Goal: Task Accomplishment & Management: Complete application form

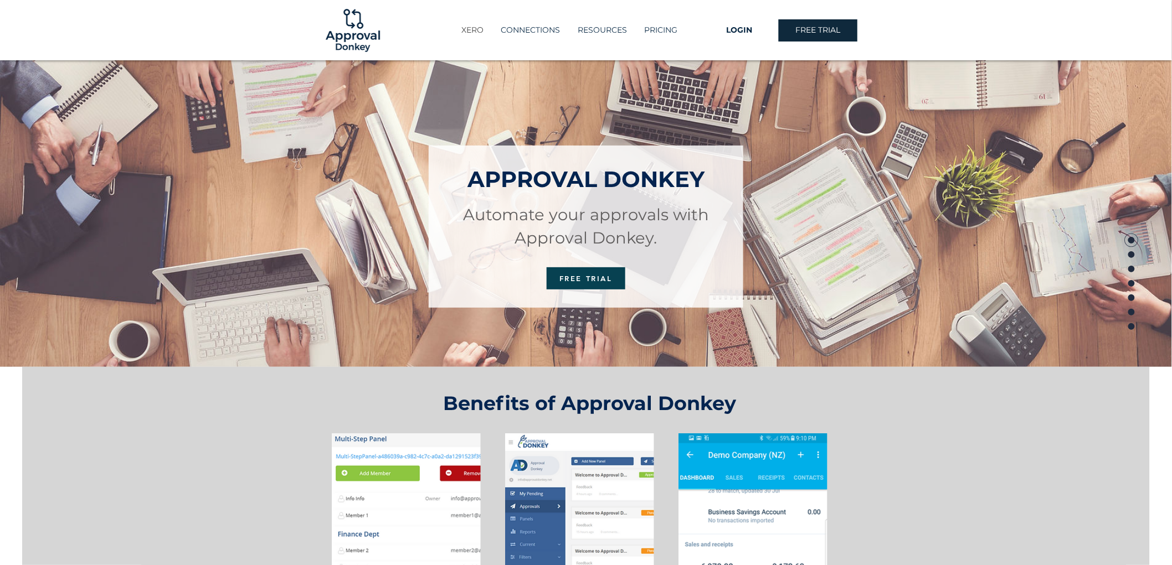
click at [467, 26] on p "XERO" at bounding box center [472, 30] width 33 height 18
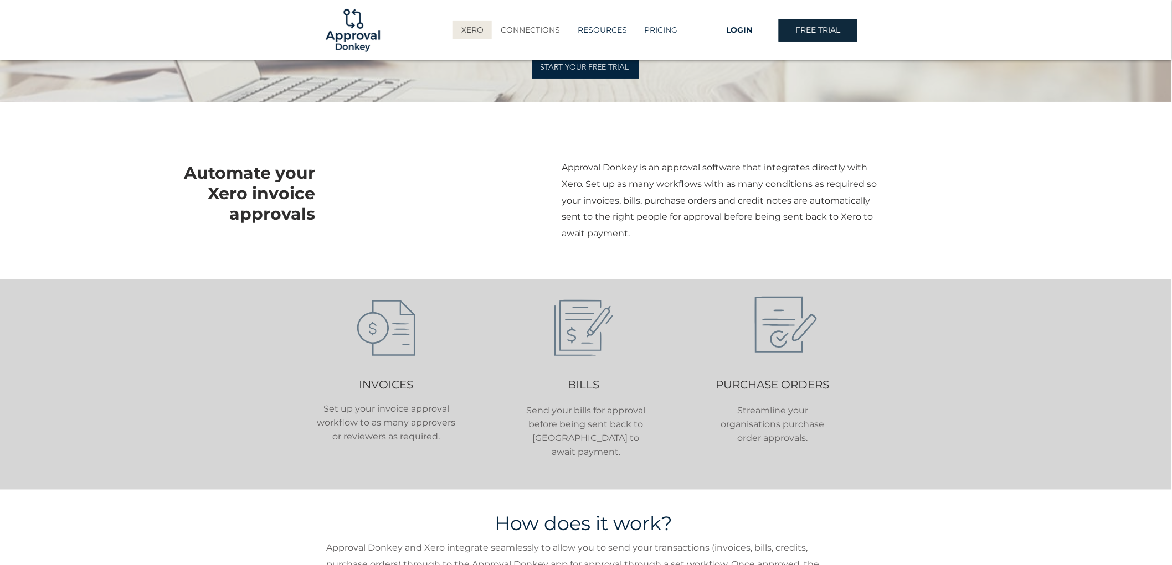
scroll to position [184, 0]
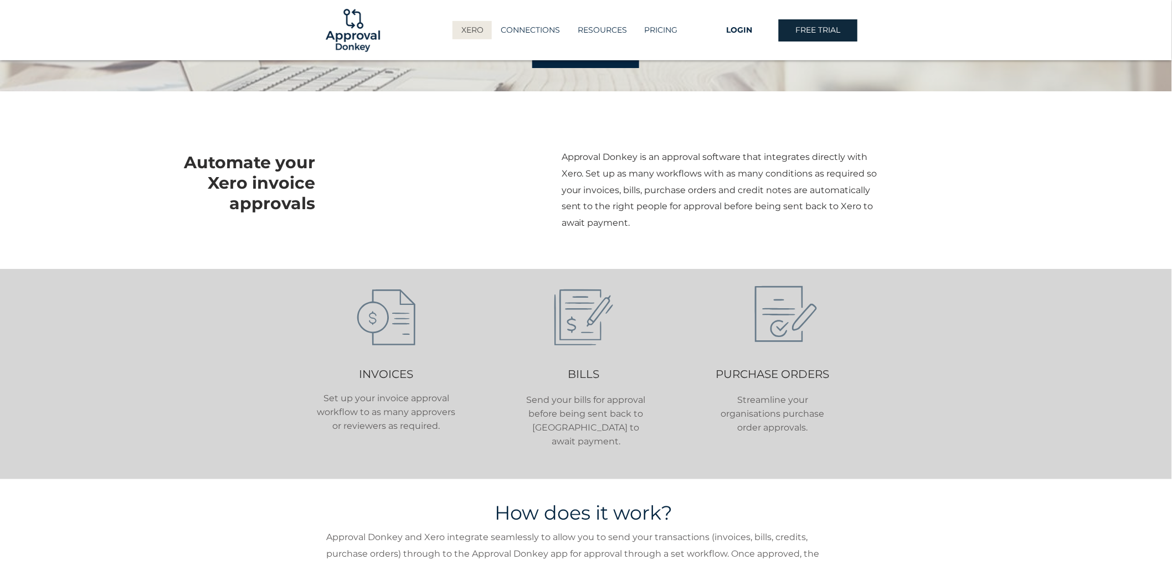
drag, startPoint x: 653, startPoint y: 133, endPoint x: 569, endPoint y: 164, distance: 90.2
click at [567, 164] on p "Approval Donkey is an approval software that integrates directly with Xero. Set…" at bounding box center [721, 190] width 318 height 83
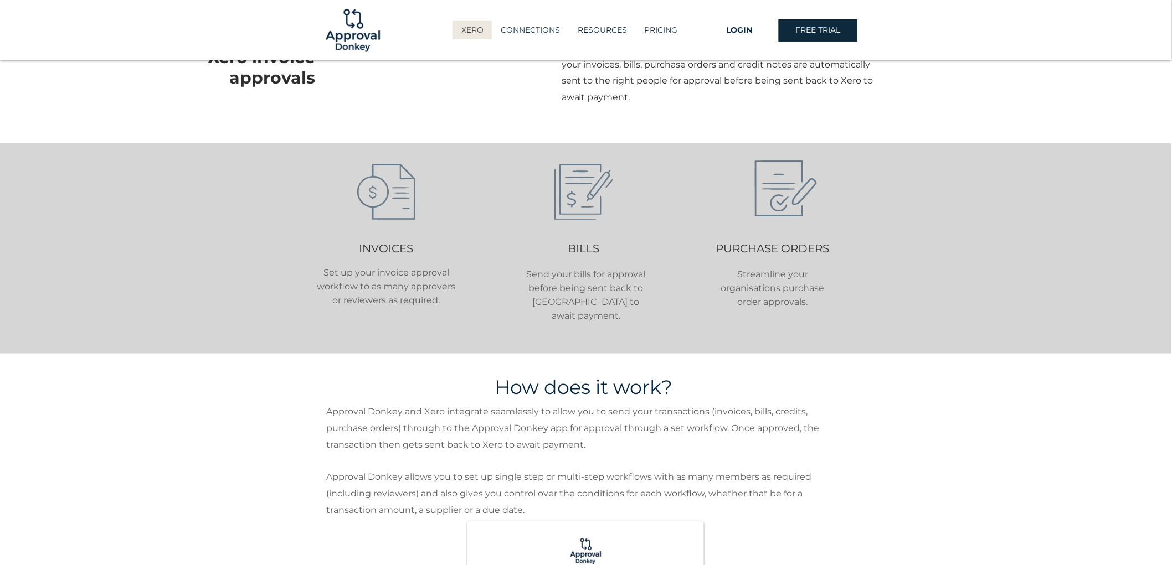
scroll to position [307, 0]
click at [657, 29] on p "PRICING" at bounding box center [661, 30] width 44 height 18
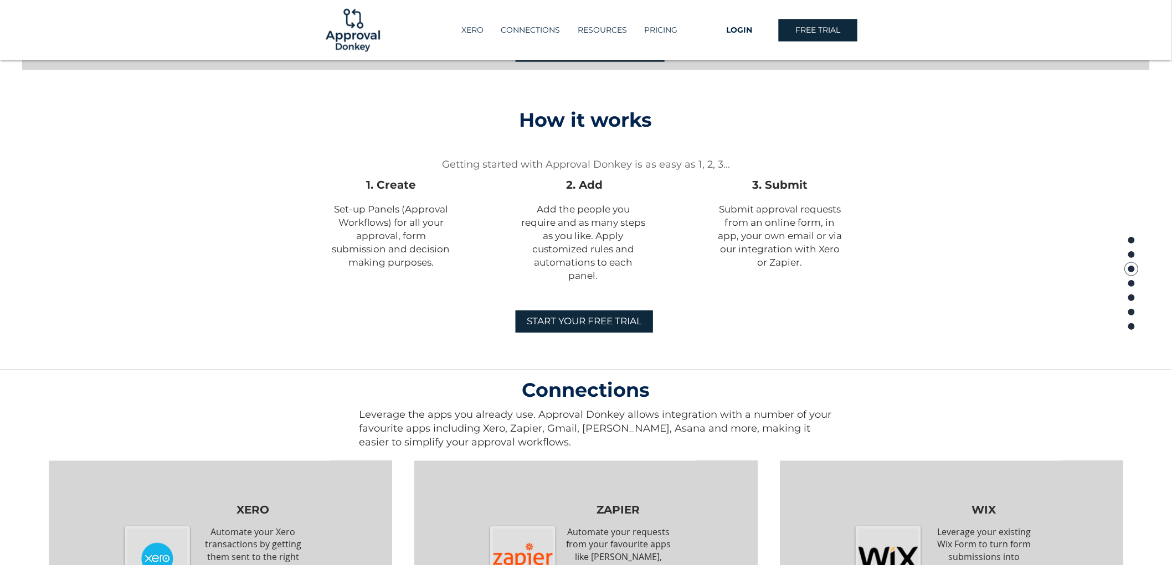
scroll to position [627, 0]
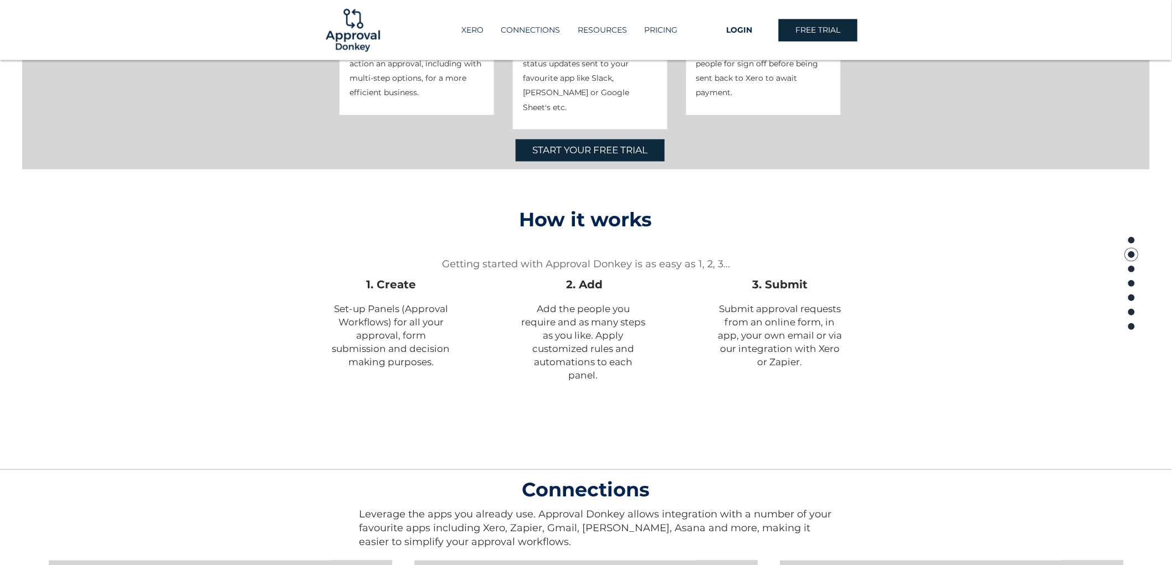
click at [575, 423] on span "START YOUR FREE TRIAL" at bounding box center [584, 421] width 115 height 13
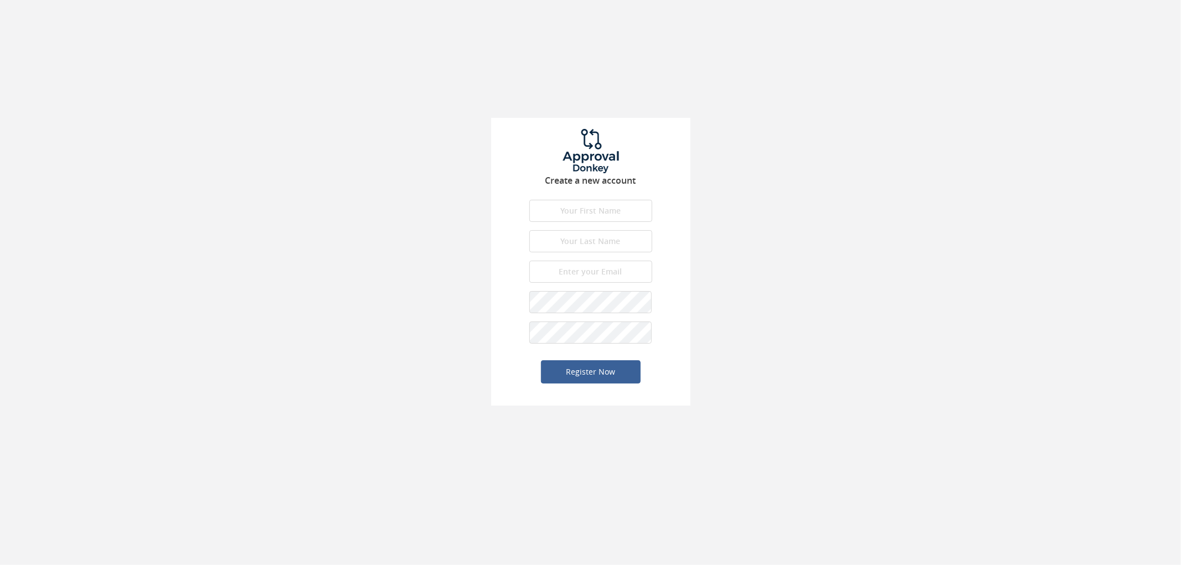
click at [606, 212] on input "text" at bounding box center [590, 211] width 123 height 22
type input "Arthur"
type input "Low"
type input "arthur.low@onevetgroup.com.au"
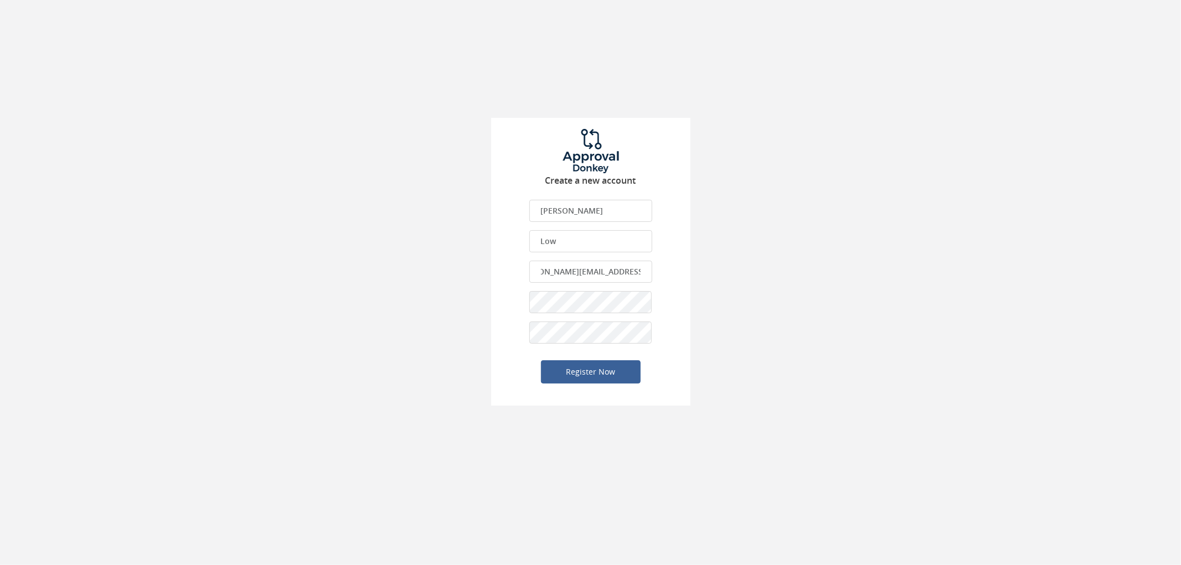
scroll to position [0, 0]
click at [614, 371] on button "Register Now" at bounding box center [591, 372] width 100 height 23
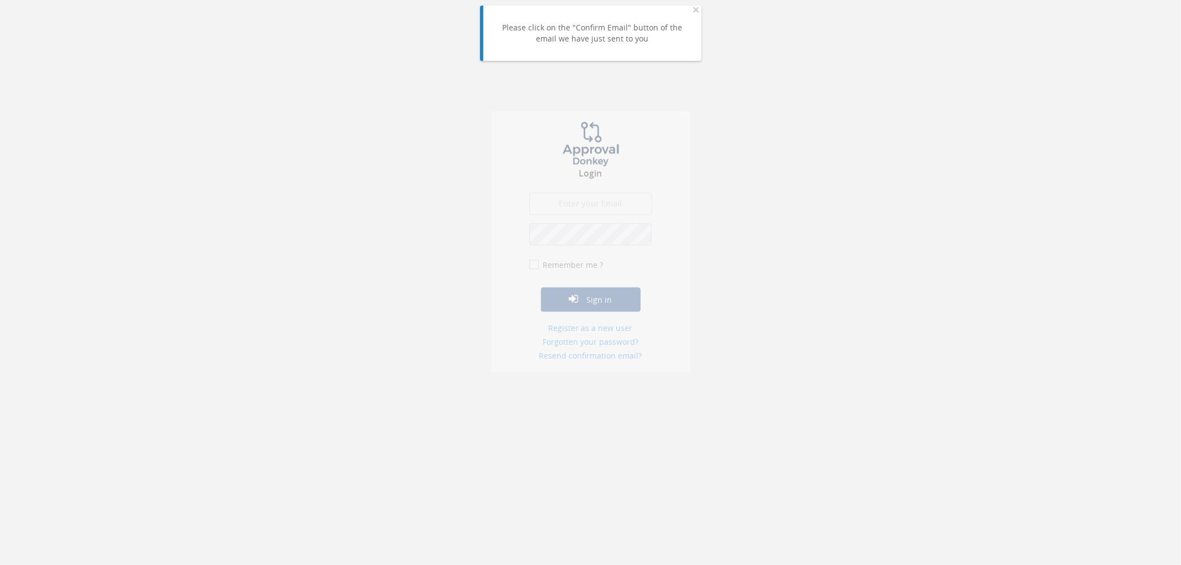
click at [600, 214] on input "email" at bounding box center [590, 211] width 123 height 22
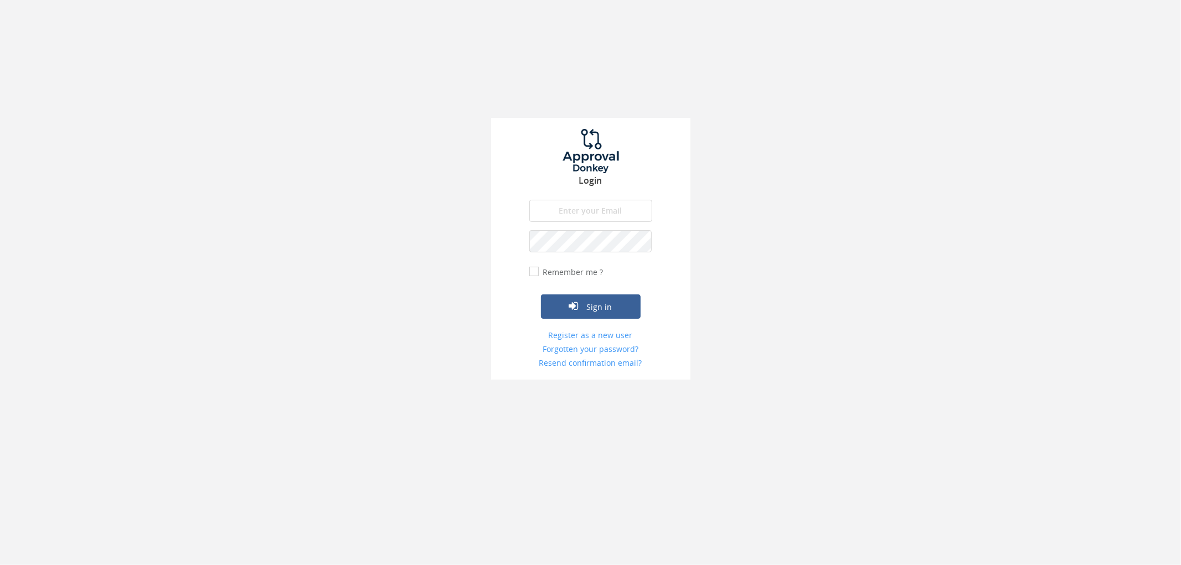
click at [566, 210] on input "email" at bounding box center [590, 211] width 123 height 22
type input "arthur.low@onevetgroup.com.au"
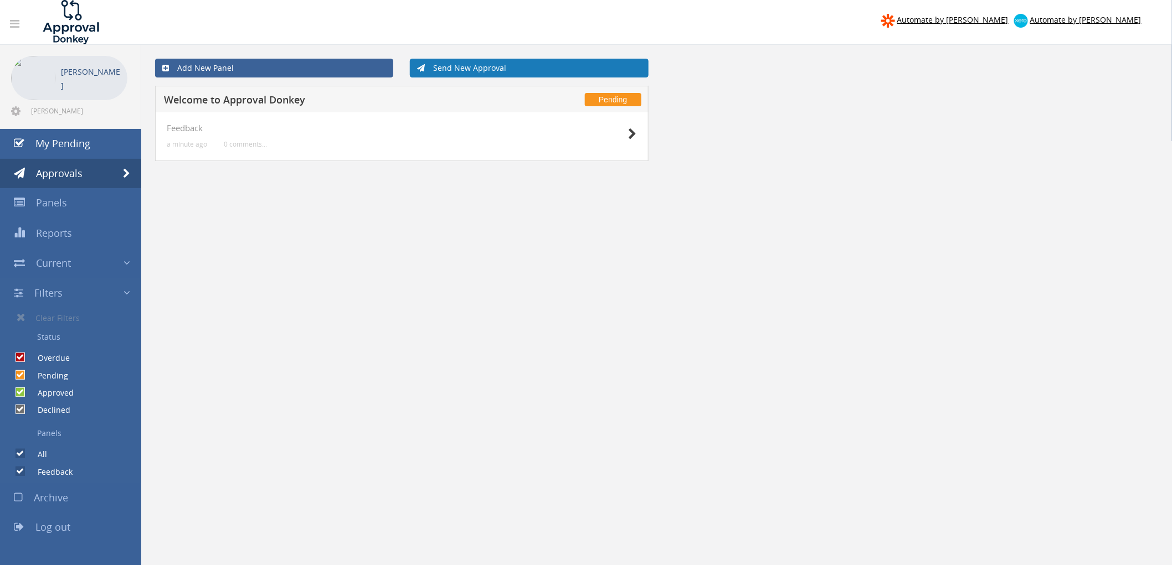
click at [493, 66] on link "Send New Approval" at bounding box center [529, 68] width 238 height 19
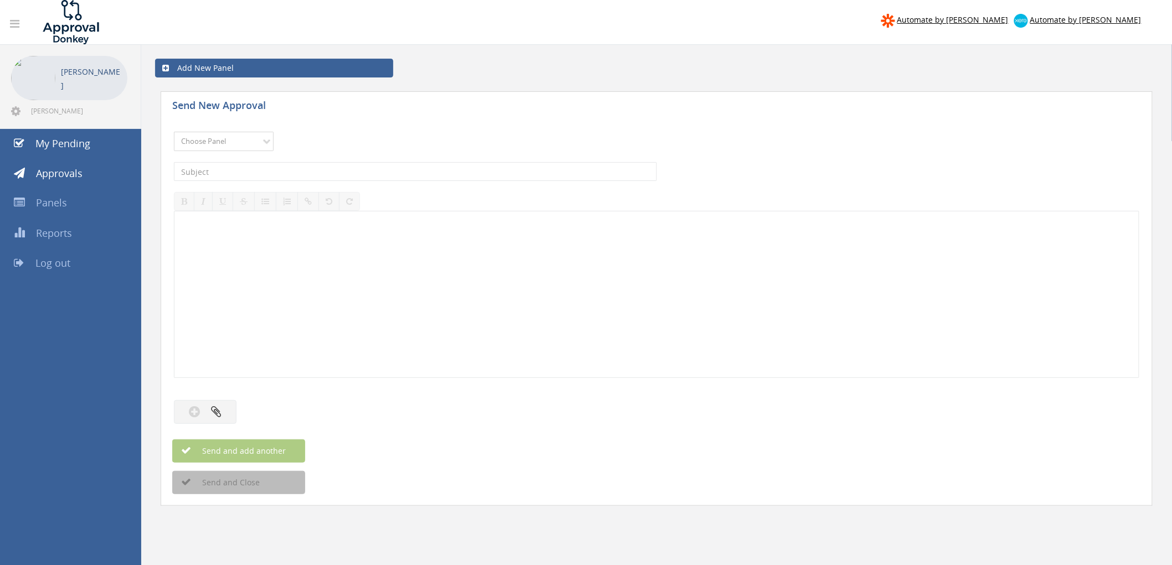
click at [216, 144] on select "Choose Panel Feedback" at bounding box center [224, 141] width 100 height 19
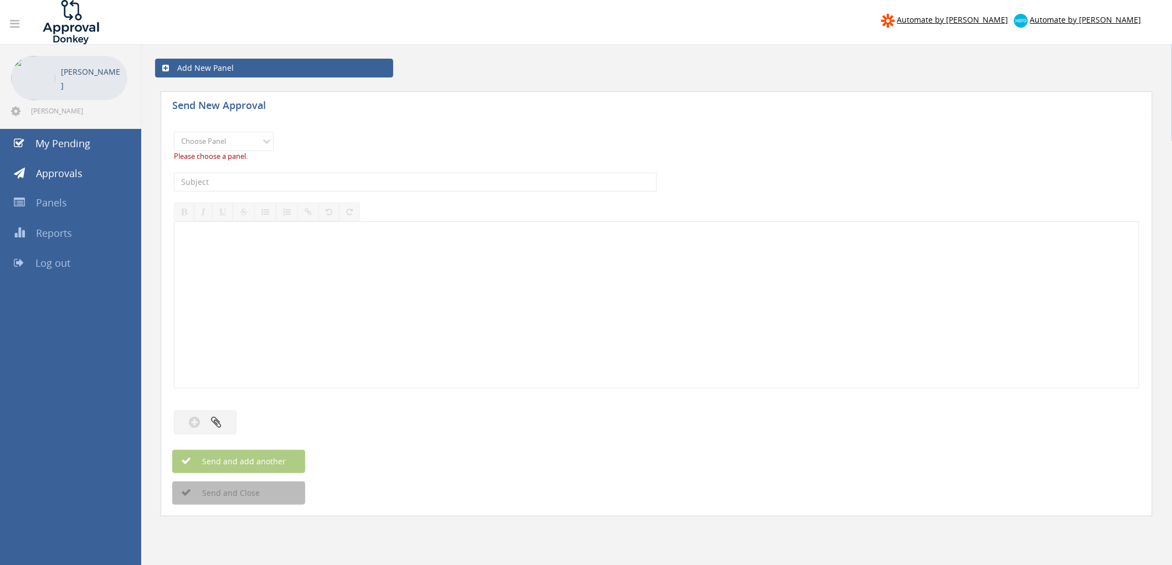
click at [332, 146] on div "Choose Panel Feedback Please choose a panel." at bounding box center [656, 146] width 965 height 41
click at [267, 140] on select "Choose Panel Feedback" at bounding box center [224, 141] width 100 height 19
click at [174, 132] on select "Choose Panel Feedback" at bounding box center [224, 141] width 100 height 19
click at [208, 142] on select "Choose Panel Feedback" at bounding box center [224, 141] width 100 height 19
select select "14105"
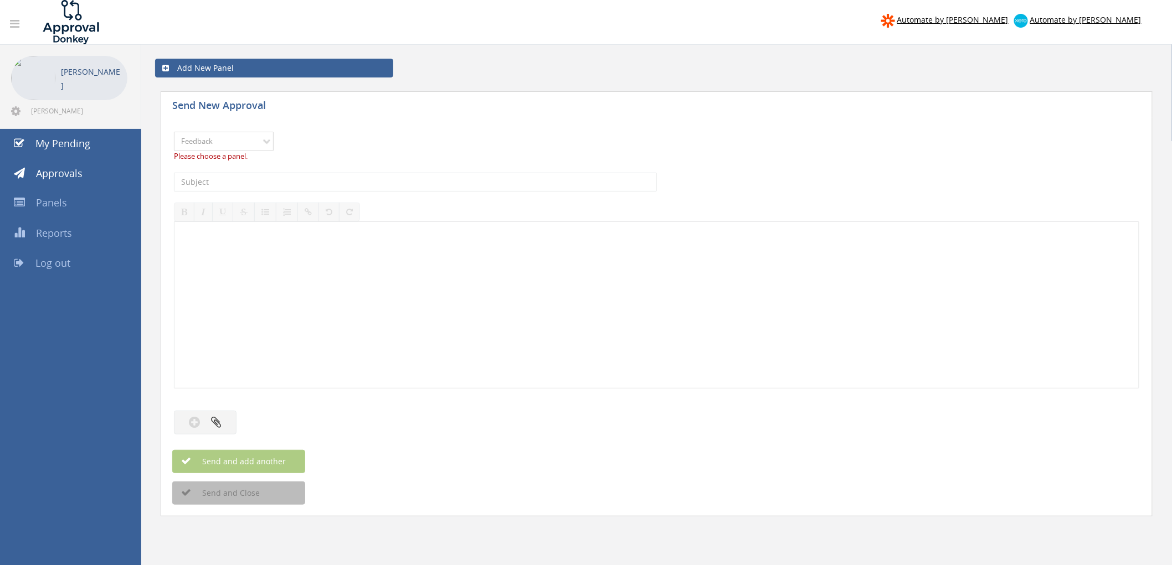
click at [174, 132] on select "Choose Panel Feedback" at bounding box center [224, 141] width 100 height 19
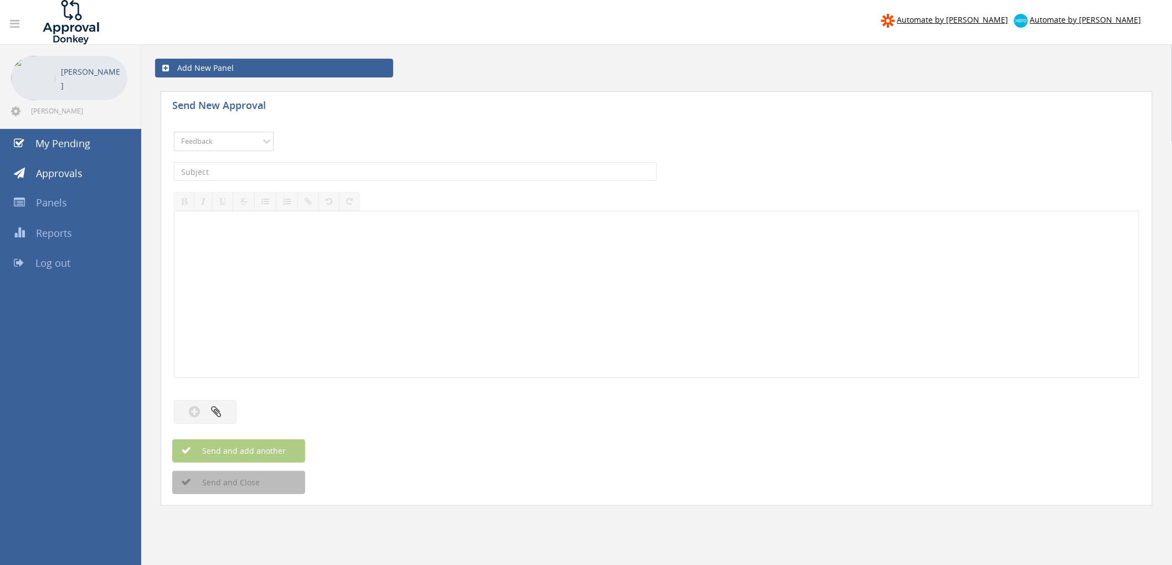
click at [227, 145] on select "Choose Panel Feedback" at bounding box center [224, 141] width 100 height 19
click at [373, 151] on div "Choose Panel Feedback Please choose a panel." at bounding box center [656, 141] width 965 height 30
click at [274, 176] on input "text" at bounding box center [415, 171] width 483 height 19
click at [192, 406] on div at bounding box center [656, 400] width 965 height 11
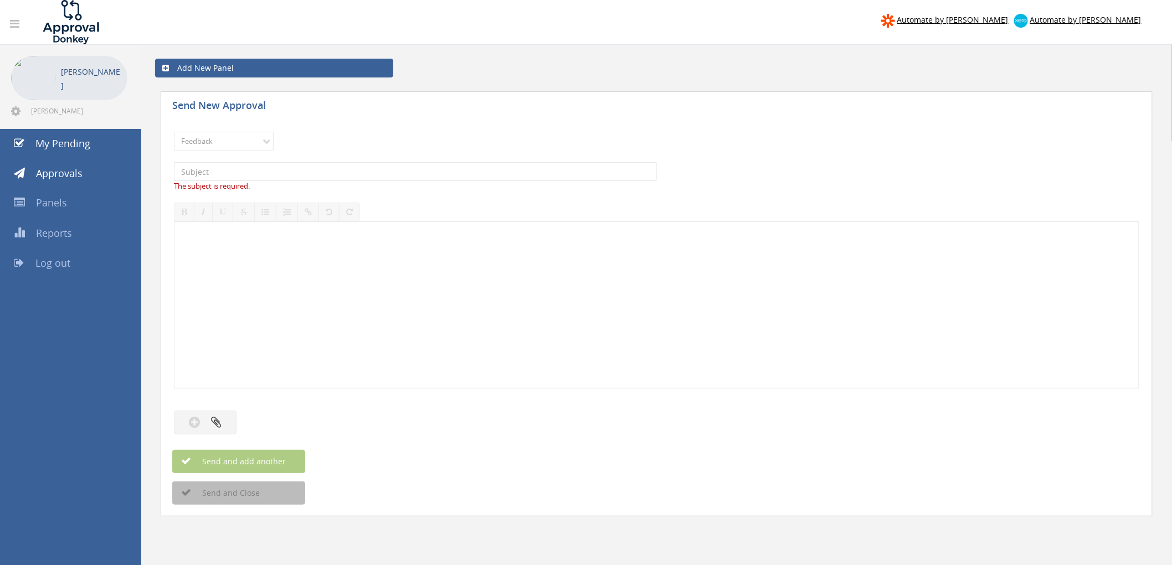
click at [18, 25] on icon at bounding box center [14, 23] width 9 height 11
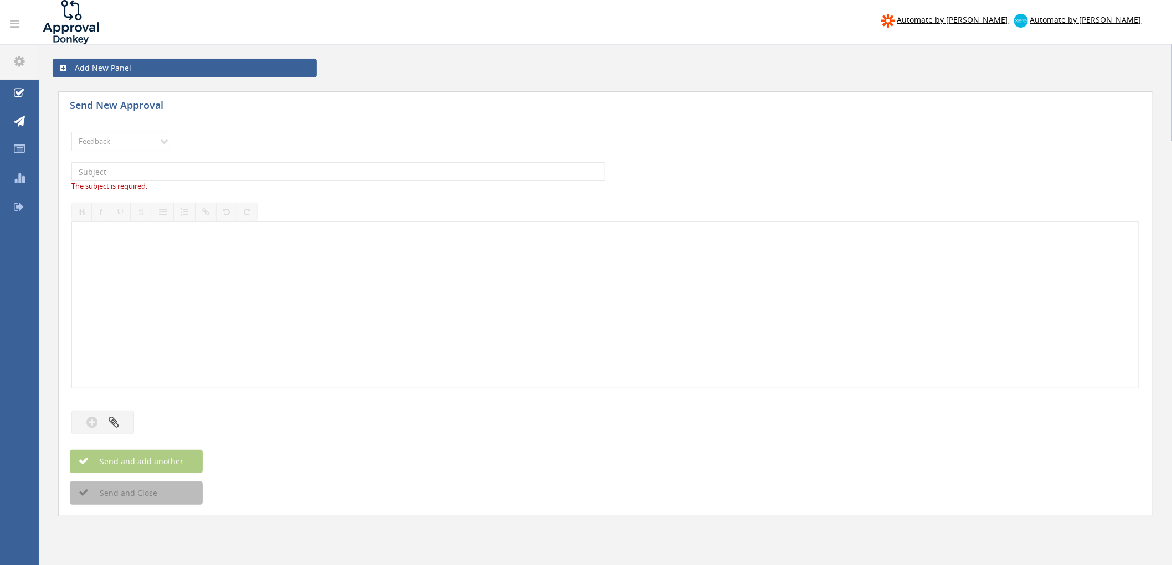
click at [15, 18] on link at bounding box center [15, 24] width 24 height 22
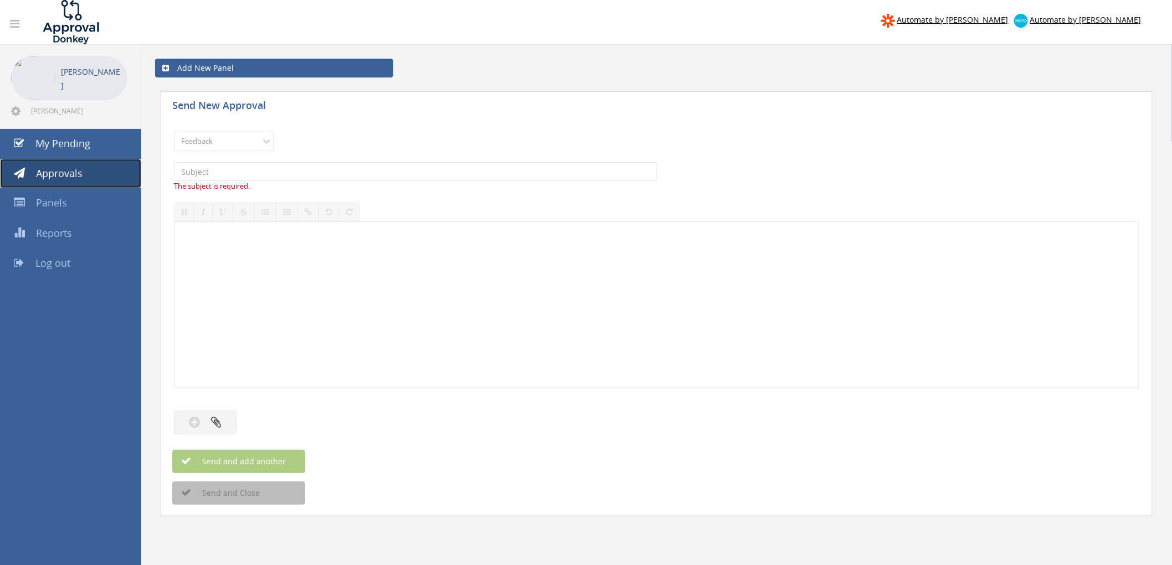
click at [68, 172] on span "Approvals" at bounding box center [59, 173] width 47 height 13
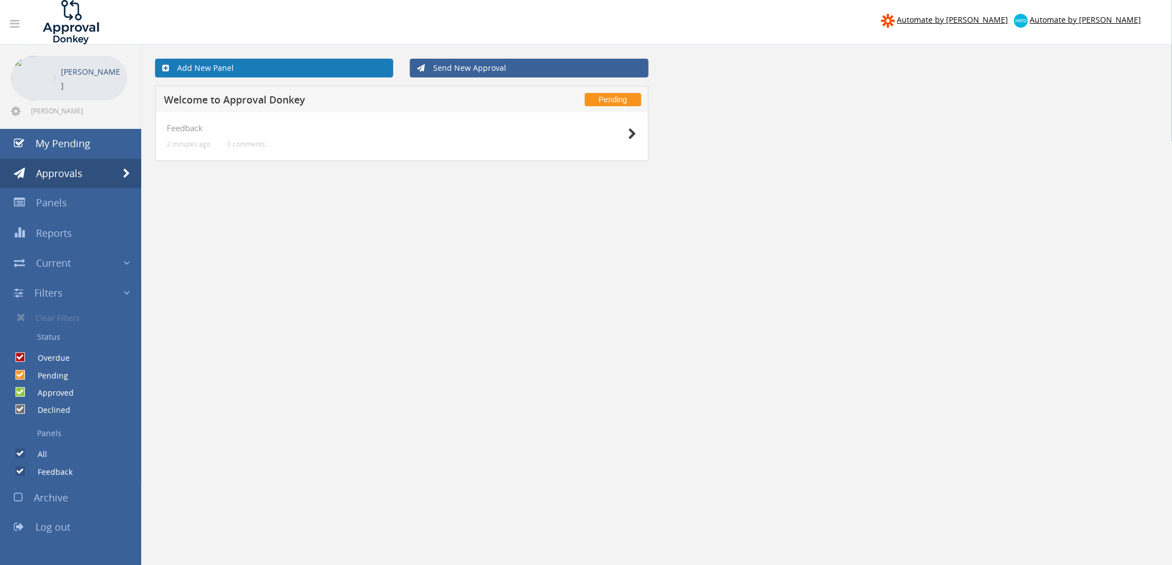
click at [168, 64] on icon at bounding box center [165, 68] width 7 height 8
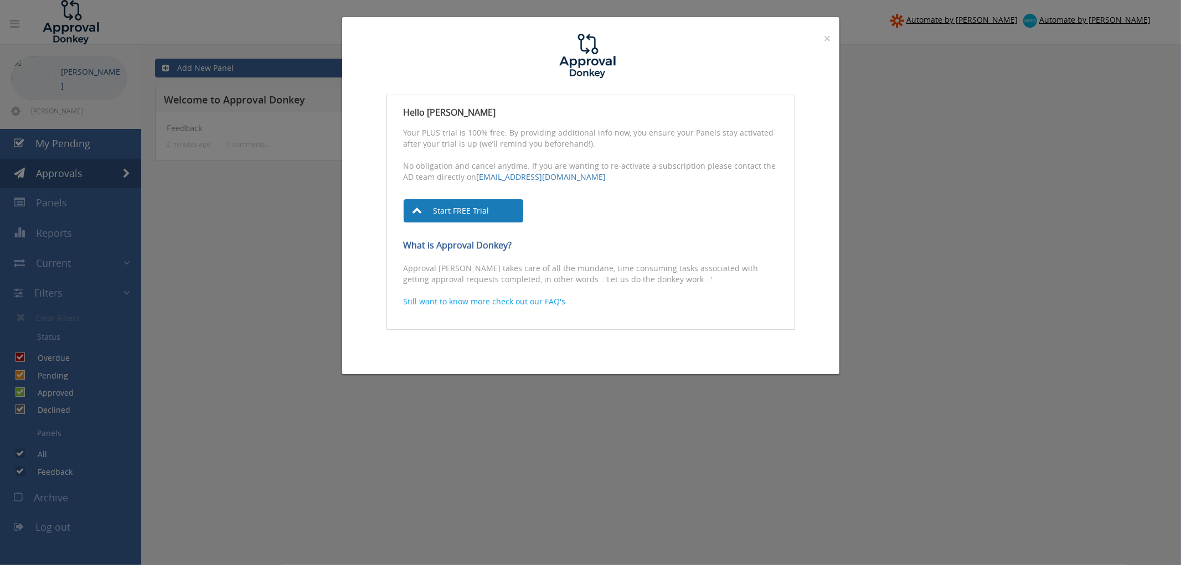
click at [456, 214] on link "Start FREE Trial" at bounding box center [464, 210] width 120 height 23
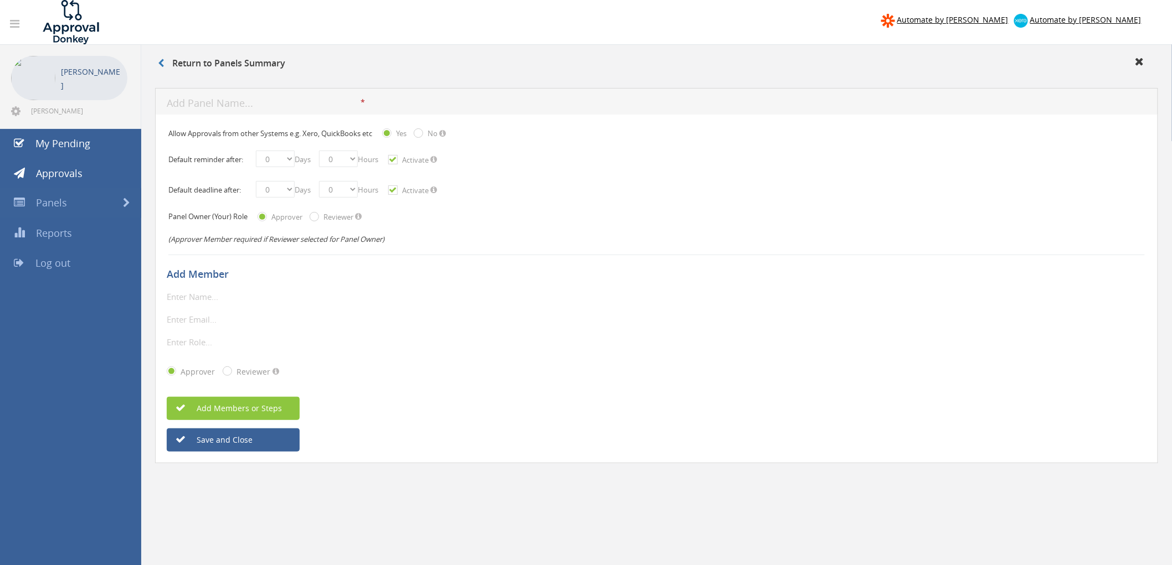
click at [794, 233] on div "(Approver Member required if Reviewer selected for Panel Owner)" at bounding box center [656, 240] width 976 height 22
click at [208, 222] on div "Panel Owner (Your) Role Approver Reviewer" at bounding box center [656, 217] width 976 height 23
click at [188, 97] on input "text" at bounding box center [264, 104] width 194 height 14
click at [60, 172] on span "Approvals" at bounding box center [59, 173] width 47 height 13
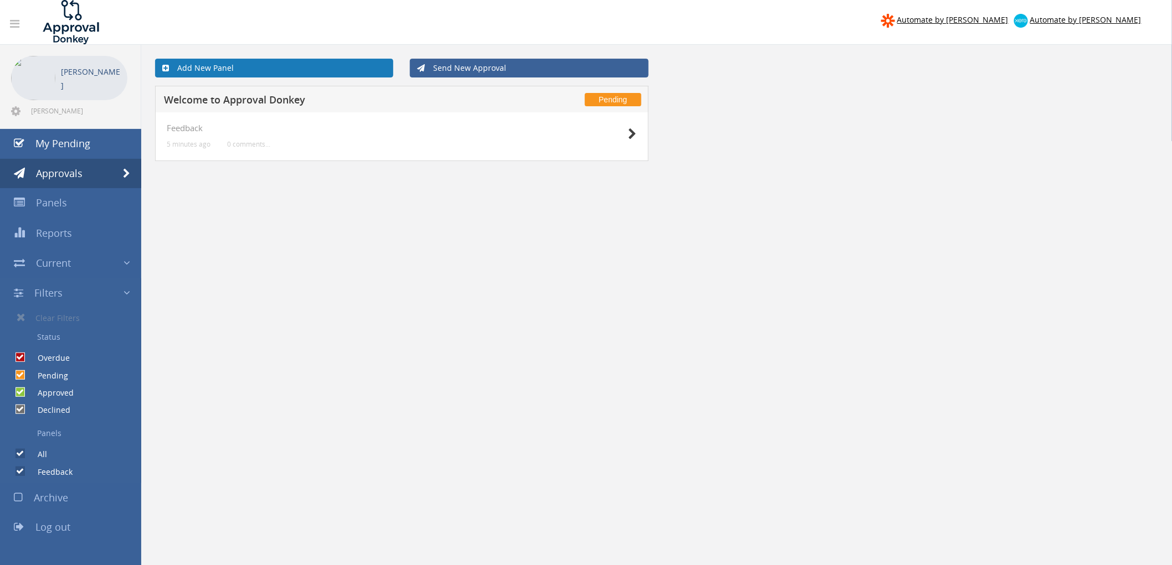
click at [214, 67] on link "Add New Panel" at bounding box center [274, 68] width 238 height 19
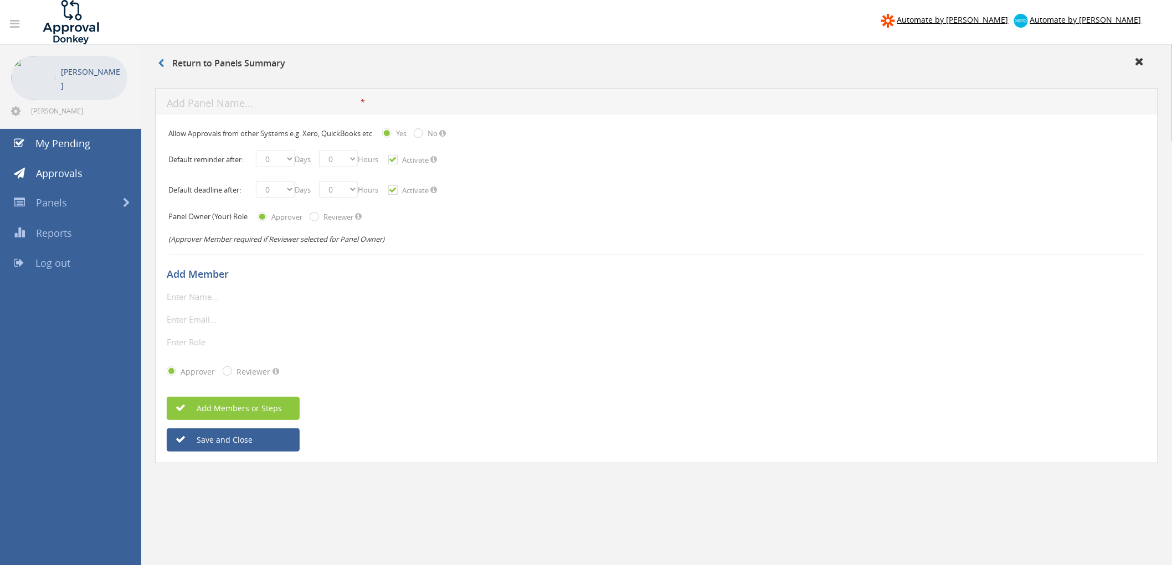
click at [220, 277] on h5 "Add Member" at bounding box center [652, 274] width 971 height 11
click at [204, 273] on h5 "Add Member" at bounding box center [652, 274] width 971 height 11
click at [194, 298] on input "text" at bounding box center [230, 297] width 127 height 14
click at [219, 107] on input "text" at bounding box center [264, 104] width 194 height 14
click at [18, 22] on icon at bounding box center [14, 23] width 9 height 11
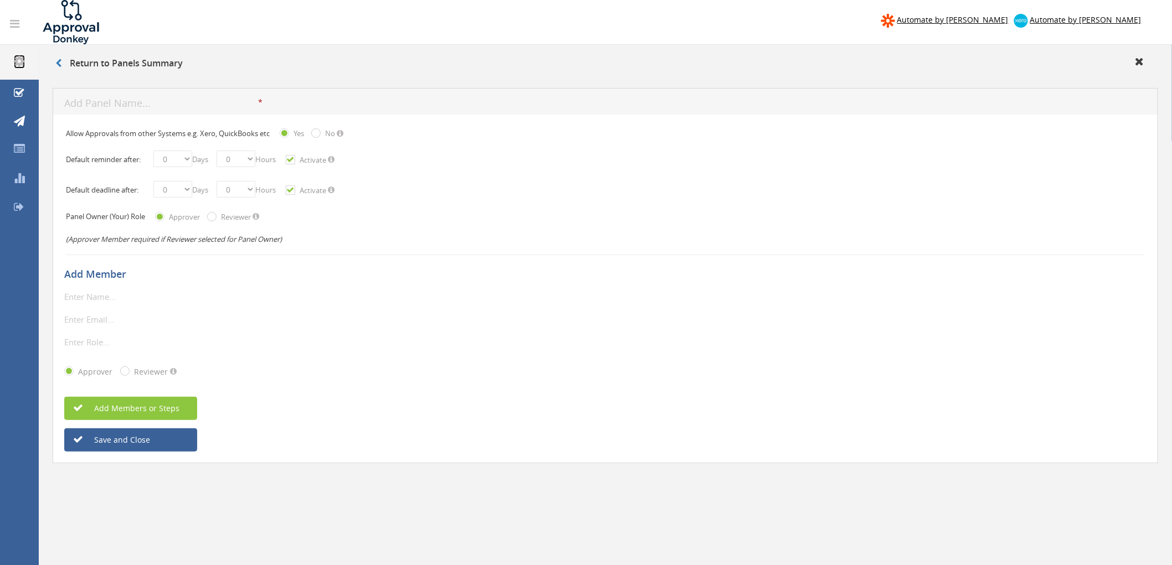
click at [18, 58] on icon at bounding box center [19, 61] width 11 height 13
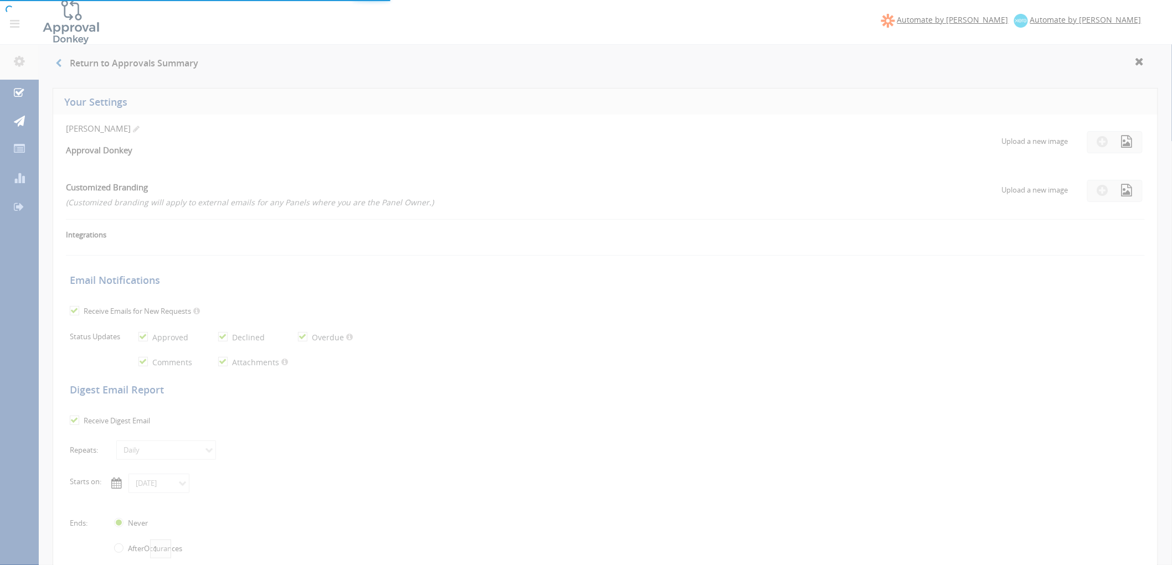
checkbox input "true"
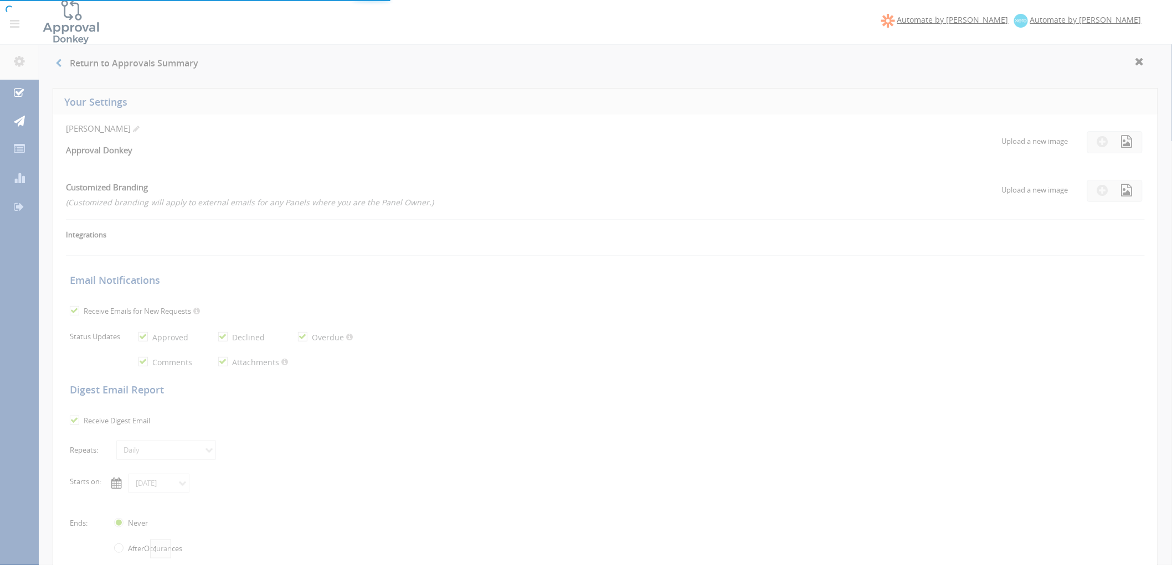
checkbox input "true"
select select "number:1"
checkbox input "true"
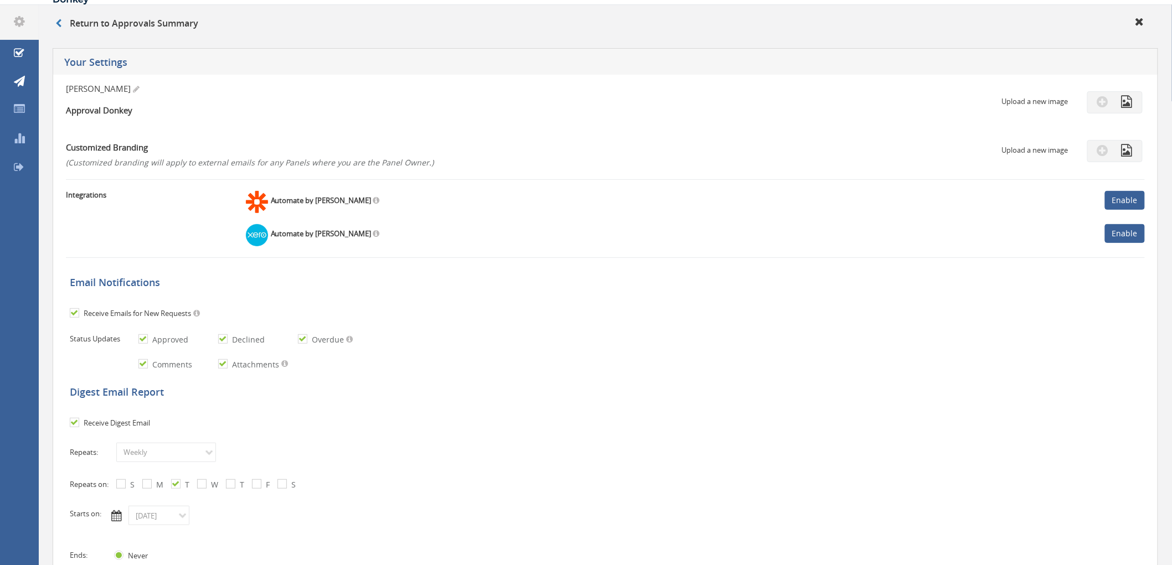
scroll to position [61, 0]
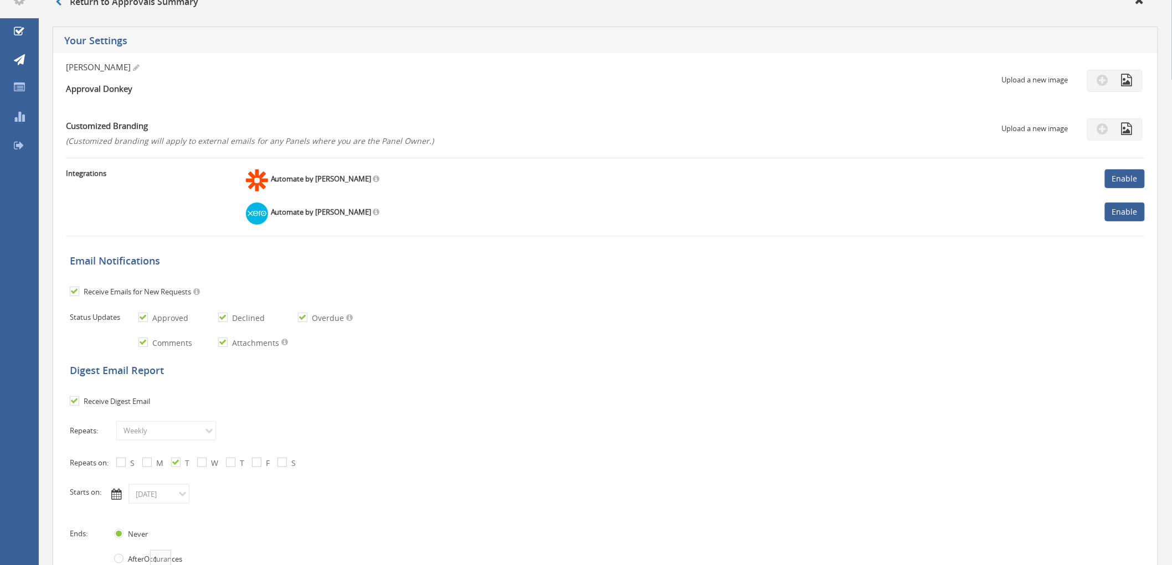
click at [119, 143] on span "(Customized branding will apply to external emails for any Panels where you are…" at bounding box center [250, 141] width 368 height 11
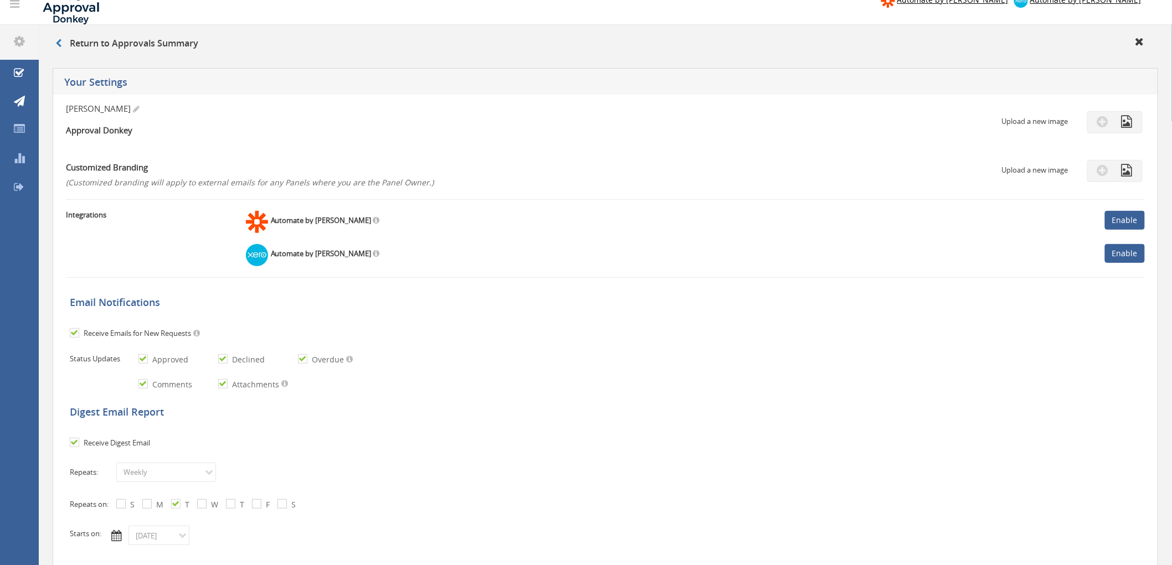
scroll to position [0, 0]
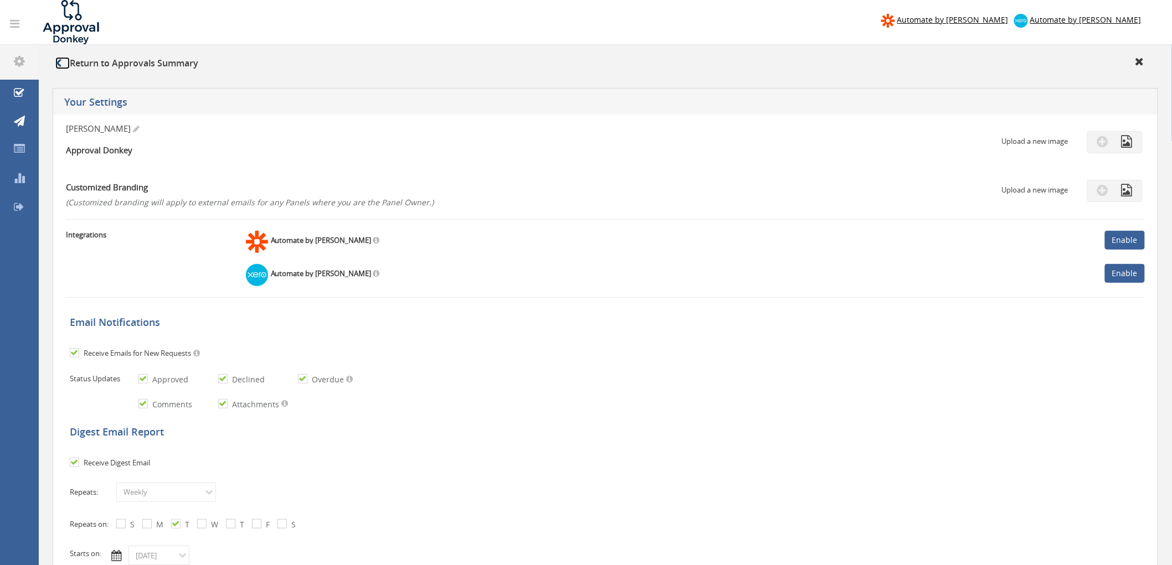
click at [58, 61] on icon at bounding box center [58, 63] width 6 height 9
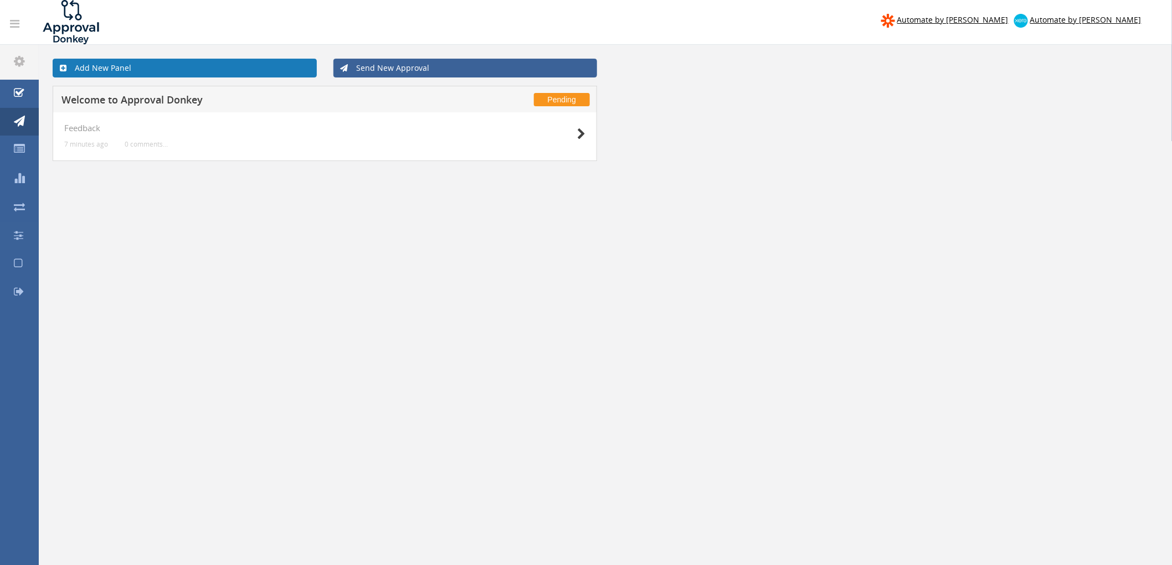
click at [111, 66] on link "Add New Panel" at bounding box center [185, 68] width 264 height 19
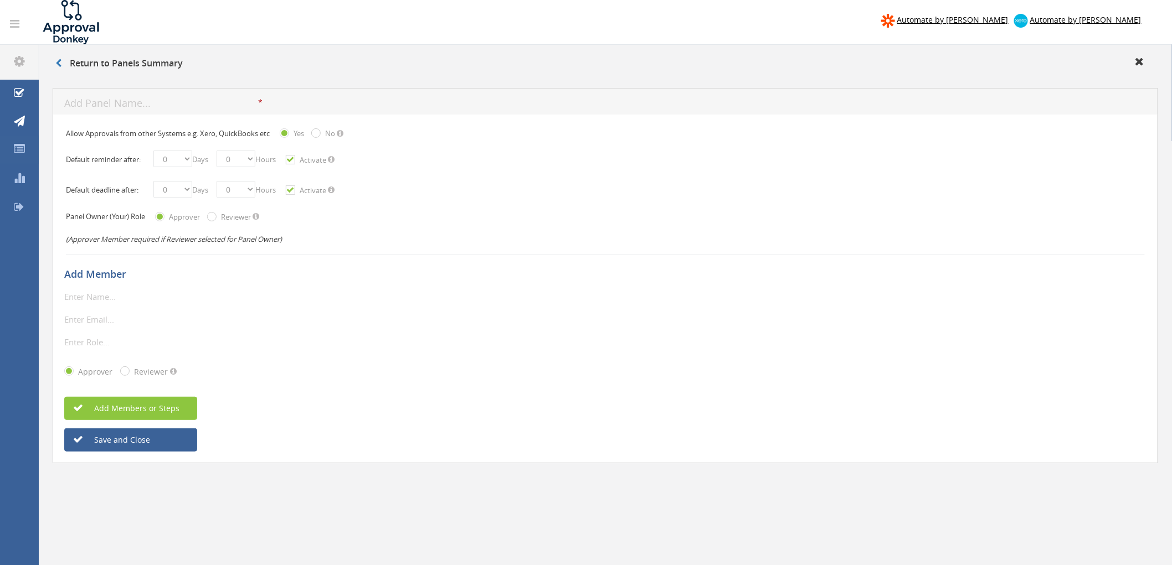
drag, startPoint x: 89, startPoint y: 294, endPoint x: 125, endPoint y: 301, distance: 36.6
click at [87, 294] on input "text" at bounding box center [127, 297] width 127 height 14
type input "[PERSON_NAME]"
type input "[PERSON_NAME][EMAIL_ADDRESS][DOMAIN_NAME]"
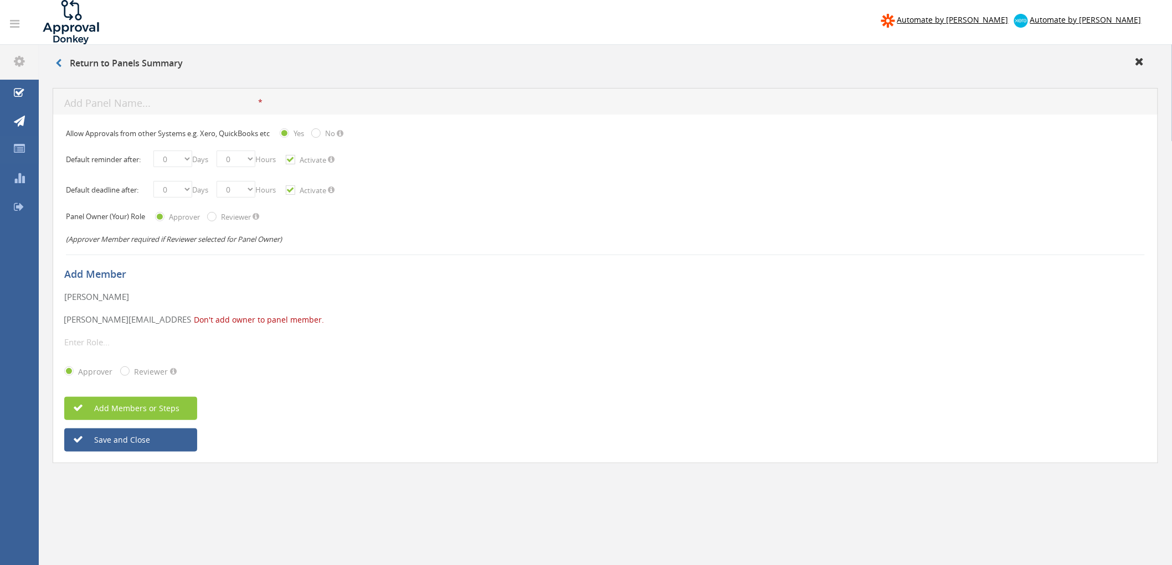
click at [444, 364] on div "Approver Reviewer" at bounding box center [605, 372] width 1082 height 29
click at [105, 342] on input "text" at bounding box center [127, 342] width 127 height 14
type input "Financial Controller"
click at [428, 432] on div "Save and Close" at bounding box center [605, 440] width 1082 height 23
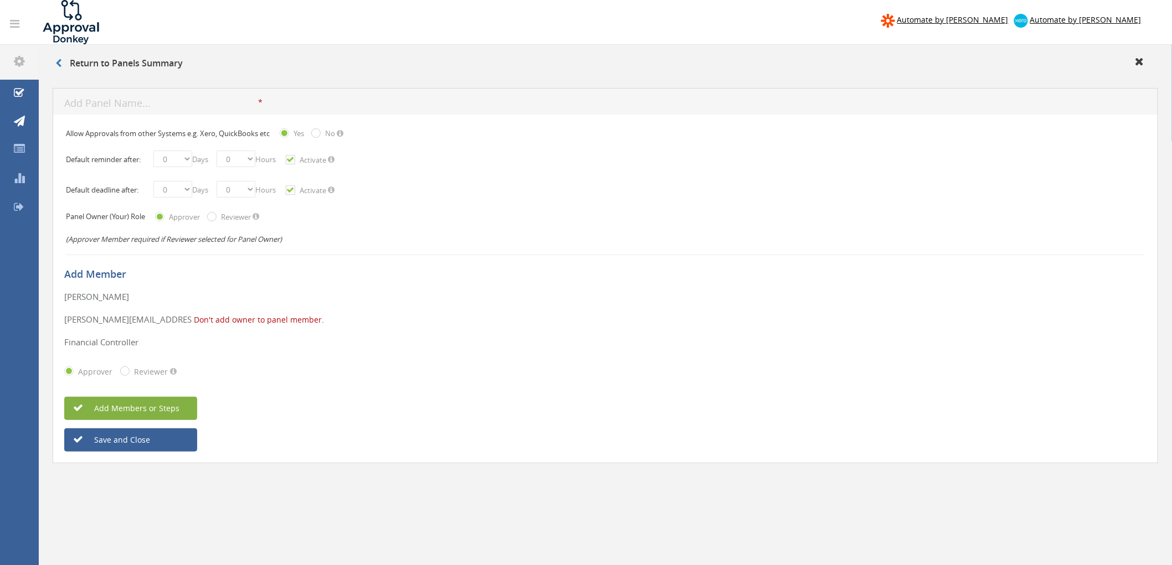
click at [166, 410] on span "Add Members or Steps" at bounding box center [124, 408] width 109 height 11
drag, startPoint x: 116, startPoint y: 295, endPoint x: 0, endPoint y: 281, distance: 117.1
click at [0, 285] on div "Automate by Zapier Automate by Xero Arthur Low arthur.low@onevetgroup.com.au Pa…" at bounding box center [586, 354] width 1172 height 709
type input "Test Test"
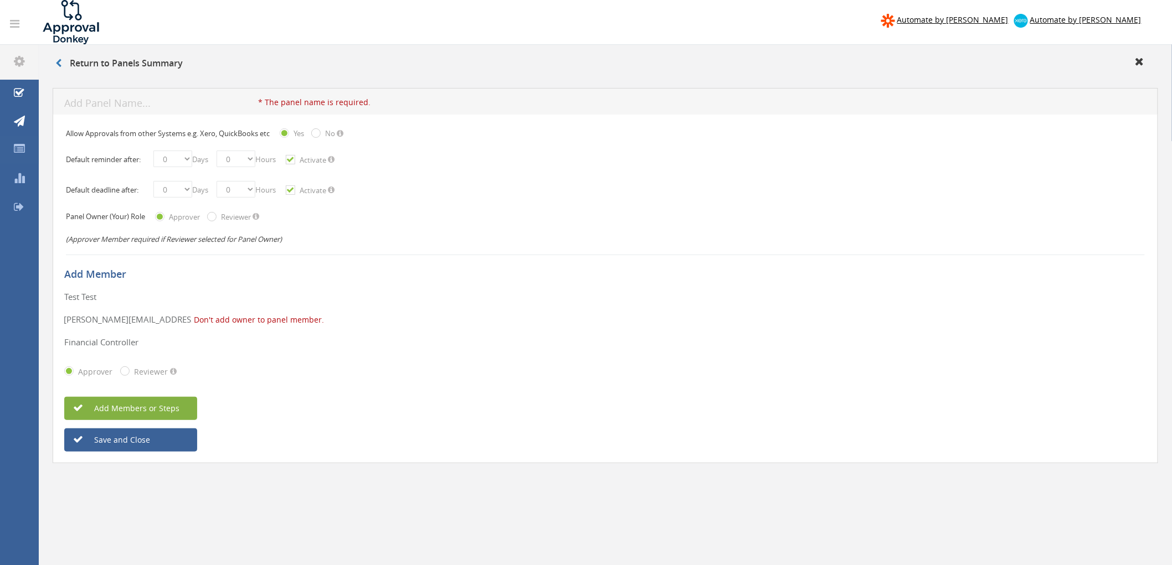
click at [103, 319] on input "[PERSON_NAME][EMAIL_ADDRESS][DOMAIN_NAME]" at bounding box center [127, 319] width 127 height 14
click at [386, 389] on div "Add Member Test Test * The display name is required. Only alphanumeric\underlin…" at bounding box center [605, 355] width 1082 height 194
drag, startPoint x: 105, startPoint y: 319, endPoint x: 35, endPoint y: 316, distance: 69.8
click at [14, 316] on div "Automate by Zapier Automate by Xero Arthur Low arthur.low@onevetgroup.com.au Pa…" at bounding box center [586, 354] width 1172 height 709
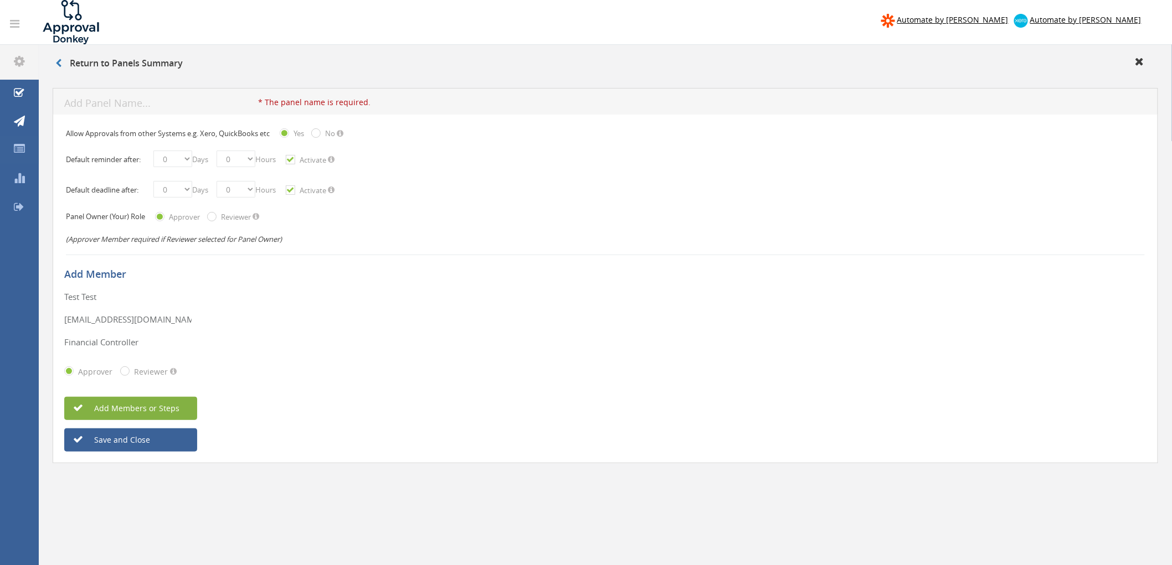
type input "accounts@onevetgroup.com.au"
click at [446, 389] on div "Add Member Test Test * The display name is required. Only alphanumeric\underlin…" at bounding box center [605, 355] width 1082 height 194
click at [117, 400] on button "Add Members or Steps" at bounding box center [130, 408] width 133 height 23
click at [133, 101] on input "text" at bounding box center [161, 104] width 194 height 14
type input "Test Test"
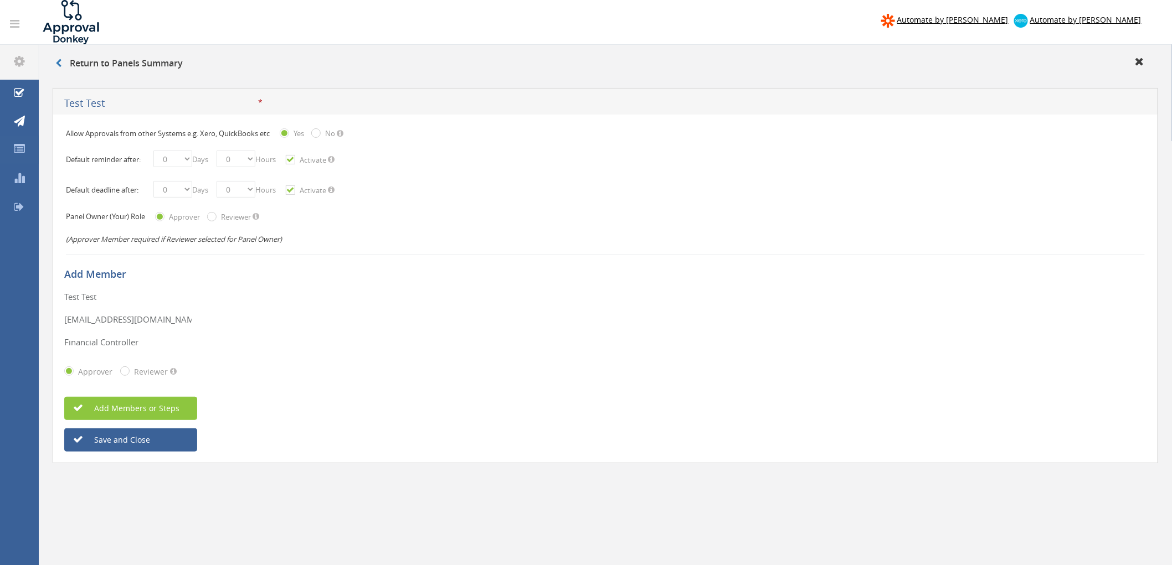
click at [322, 356] on div "Test Test * The display name is required. Only alphanumeric\underline\horizonta…" at bounding box center [605, 338] width 1082 height 97
click at [145, 412] on span "Add Members or Steps" at bounding box center [124, 408] width 109 height 11
drag, startPoint x: 186, startPoint y: 161, endPoint x: 184, endPoint y: 167, distance: 6.5
click at [186, 161] on select "0 1 2 3 4 5 6 7 8 9 10 11 12 13 14 15 16 17 18 19 20 21 22 23 24 25 26 27 28 29…" at bounding box center [172, 159] width 39 height 17
select select "number:1"
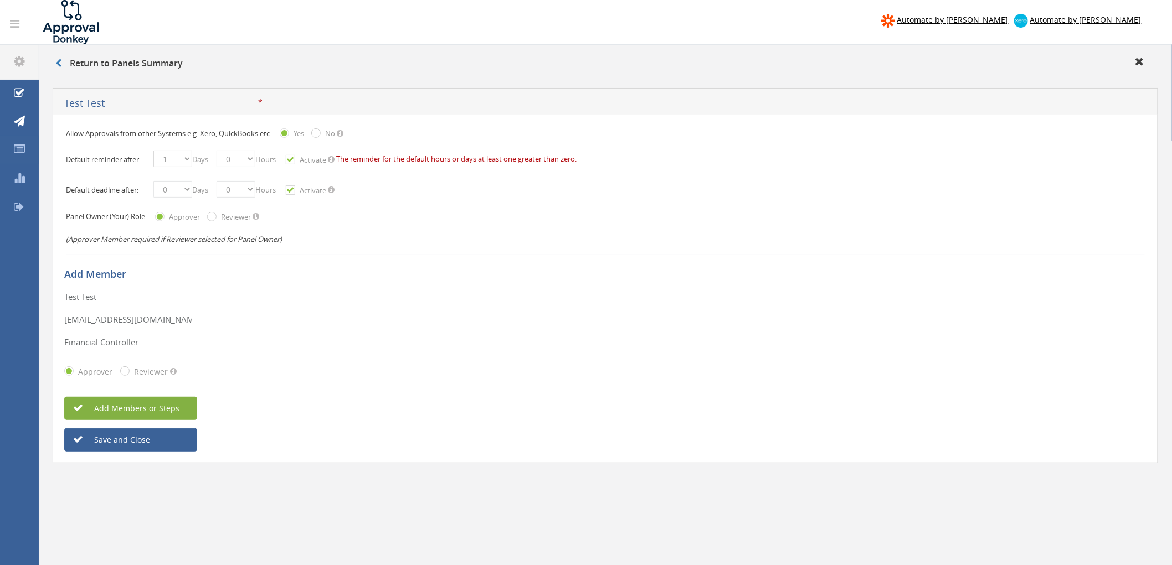
click at [153, 151] on select "0 1 2 3 4 5 6 7 8 9 10 11 12 13 14 15 16 17 18 19 20 21 22 23 24 25 26 27 28 29…" at bounding box center [172, 159] width 39 height 17
click at [386, 263] on div "Add Member" at bounding box center [605, 274] width 1082 height 32
click at [191, 194] on select "0 1 2 3 4 5 6 7 8 9 10 11 12 13 14 15 16 17 18 19 20 21 22 23 24 25 26 27 28 29…" at bounding box center [172, 189] width 39 height 17
select select "number:1"
click at [153, 181] on select "0 1 2 3 4 5 6 7 8 9 10 11 12 13 14 15 16 17 18 19 20 21 22 23 24 25 26 27 28 29…" at bounding box center [172, 189] width 39 height 17
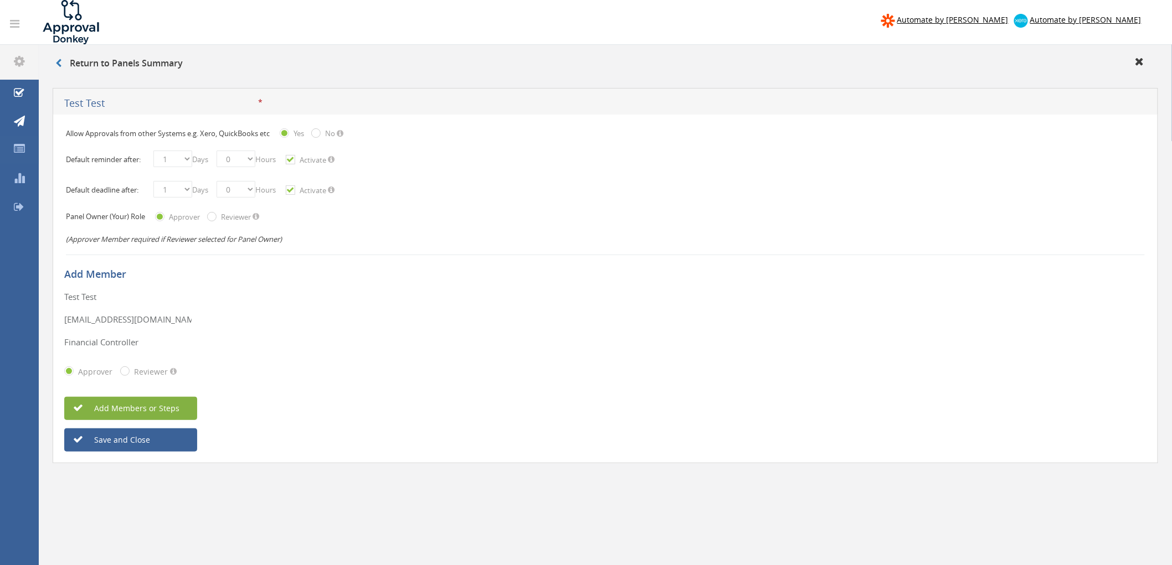
click at [355, 291] on div "Test Test * The display name is required. Only alphanumeric\underline\horizonta…" at bounding box center [605, 297] width 1082 height 14
click at [123, 398] on button "Add Members or Steps" at bounding box center [130, 408] width 133 height 23
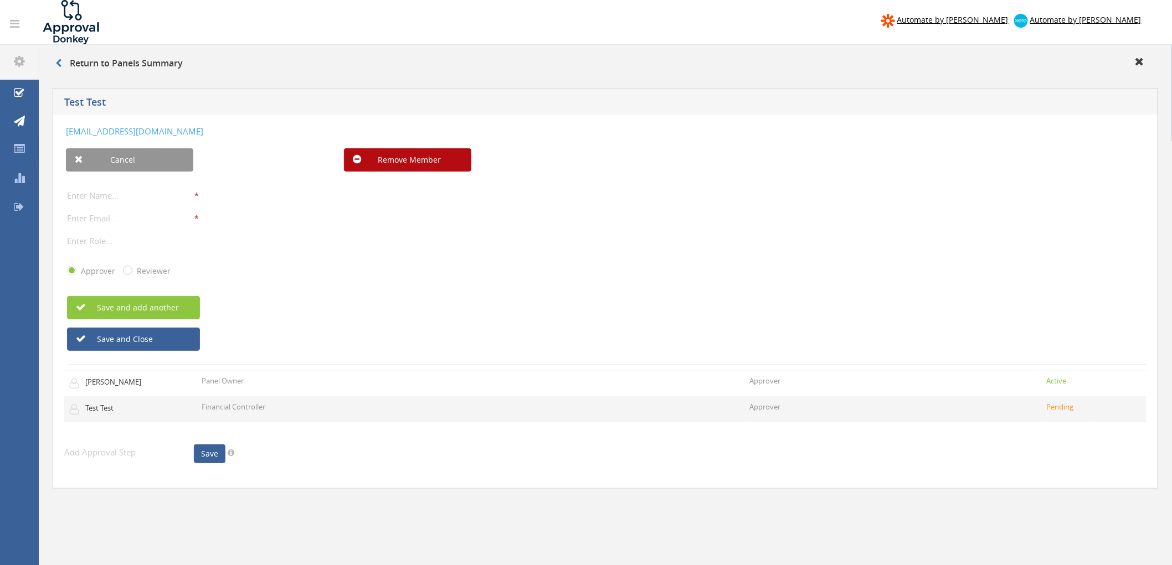
click at [153, 410] on td "Test Test" at bounding box center [130, 409] width 133 height 25
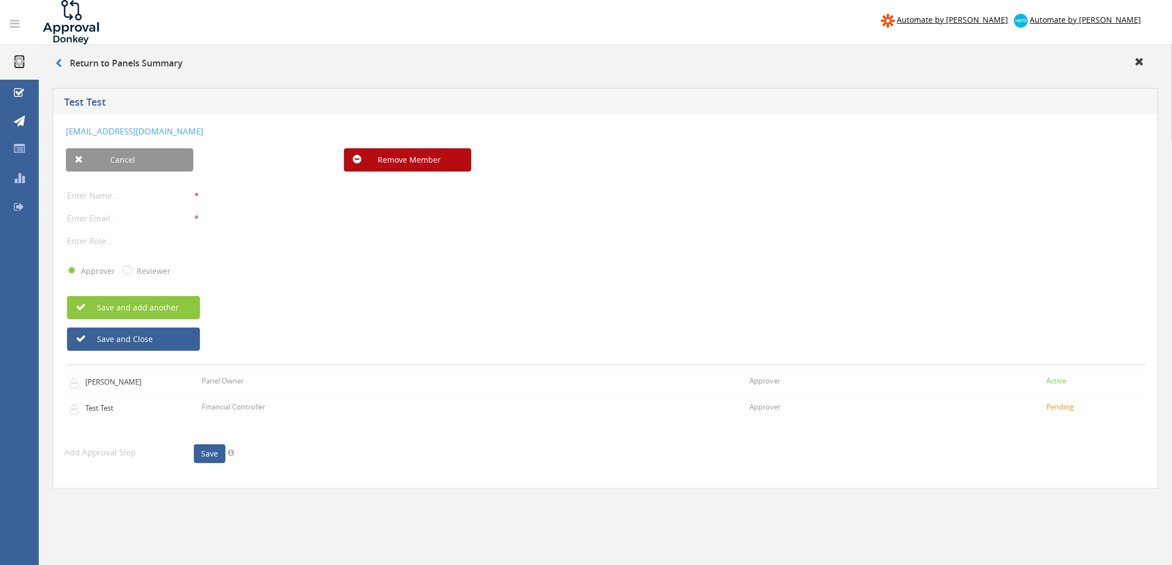
click at [22, 61] on icon at bounding box center [19, 61] width 11 height 13
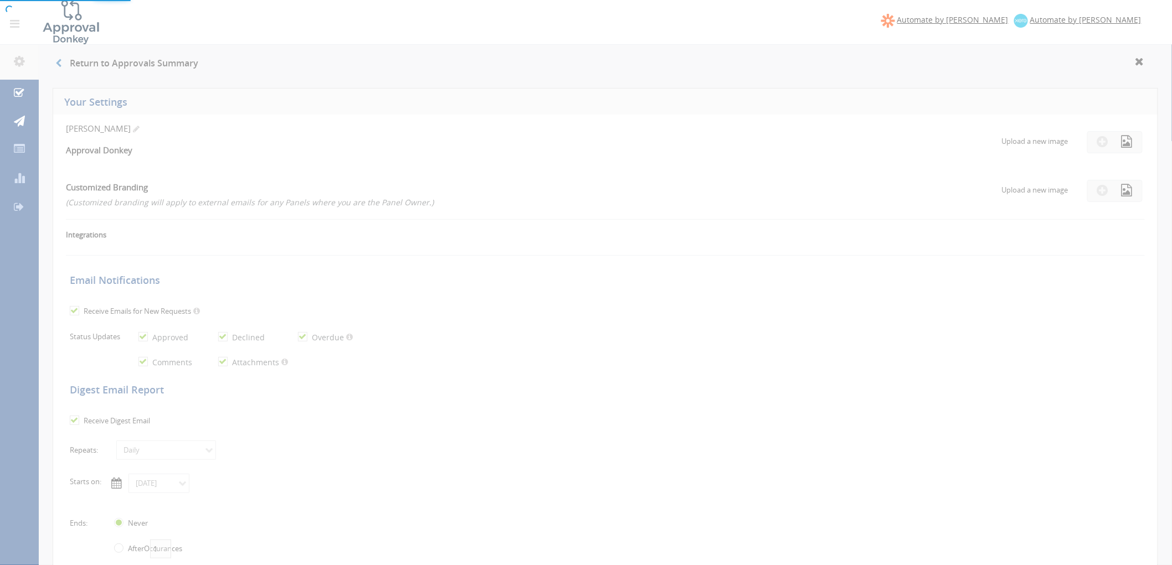
checkbox input "true"
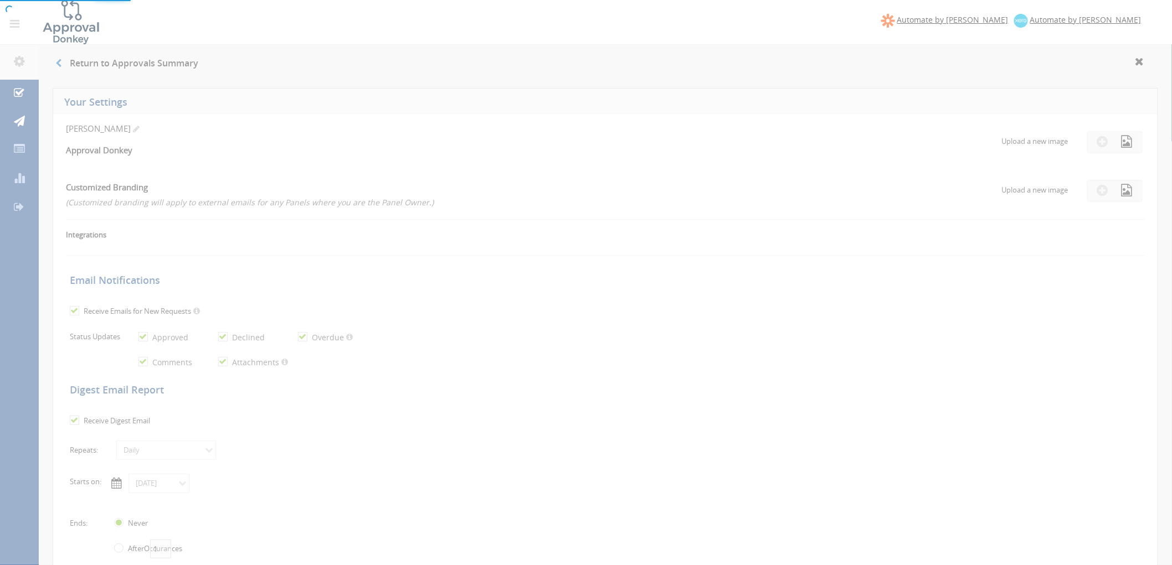
checkbox input "true"
select select "number:1"
checkbox input "true"
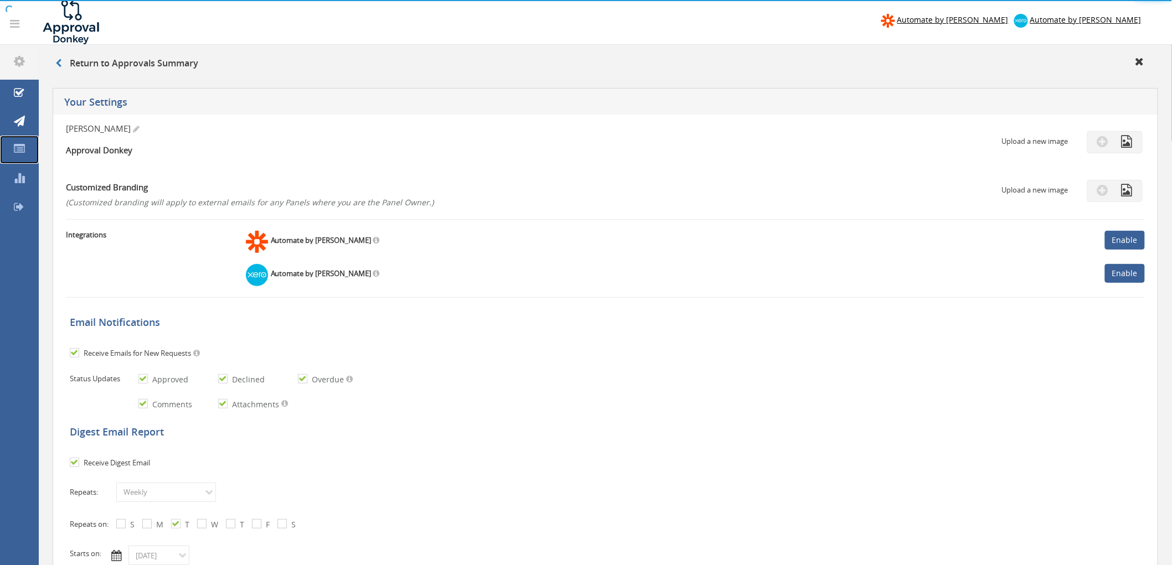
click at [23, 153] on icon at bounding box center [19, 148] width 11 height 11
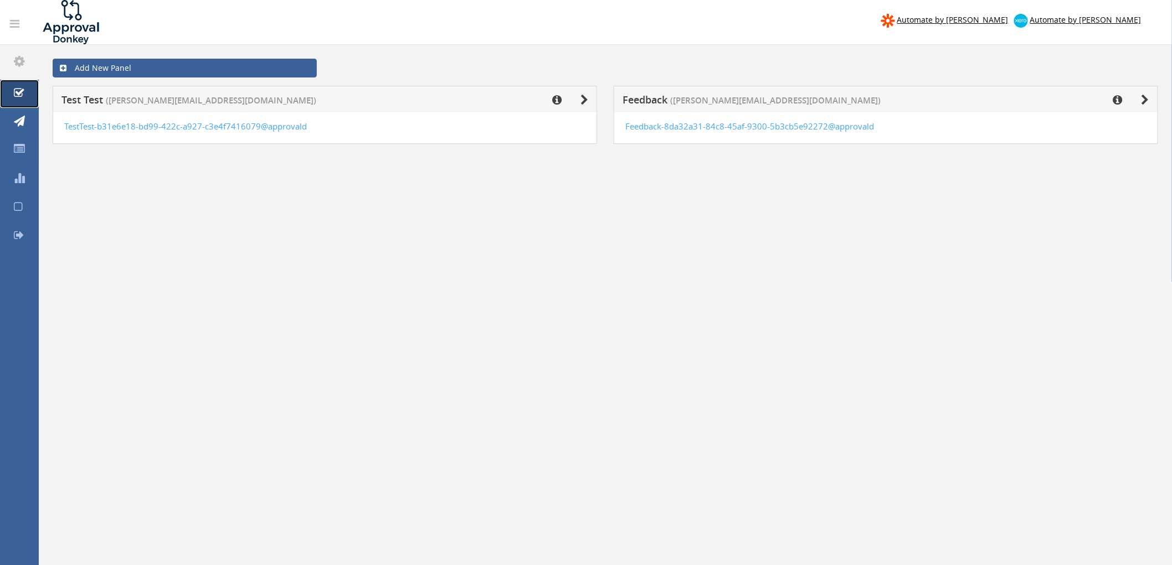
click at [23, 91] on icon at bounding box center [19, 93] width 11 height 11
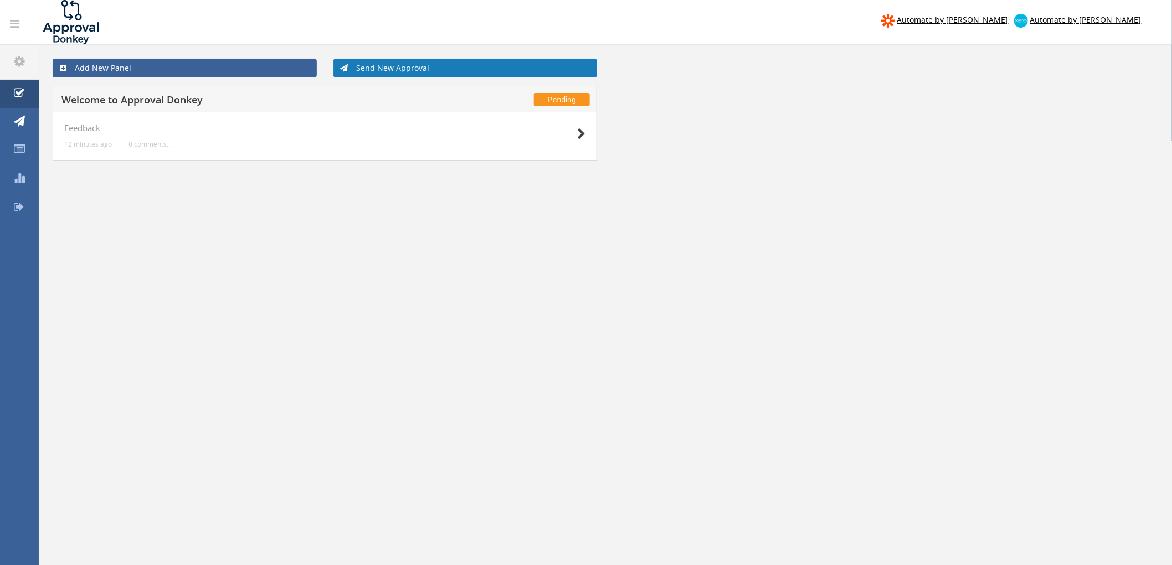
click at [405, 68] on link "Send New Approval" at bounding box center [465, 68] width 264 height 19
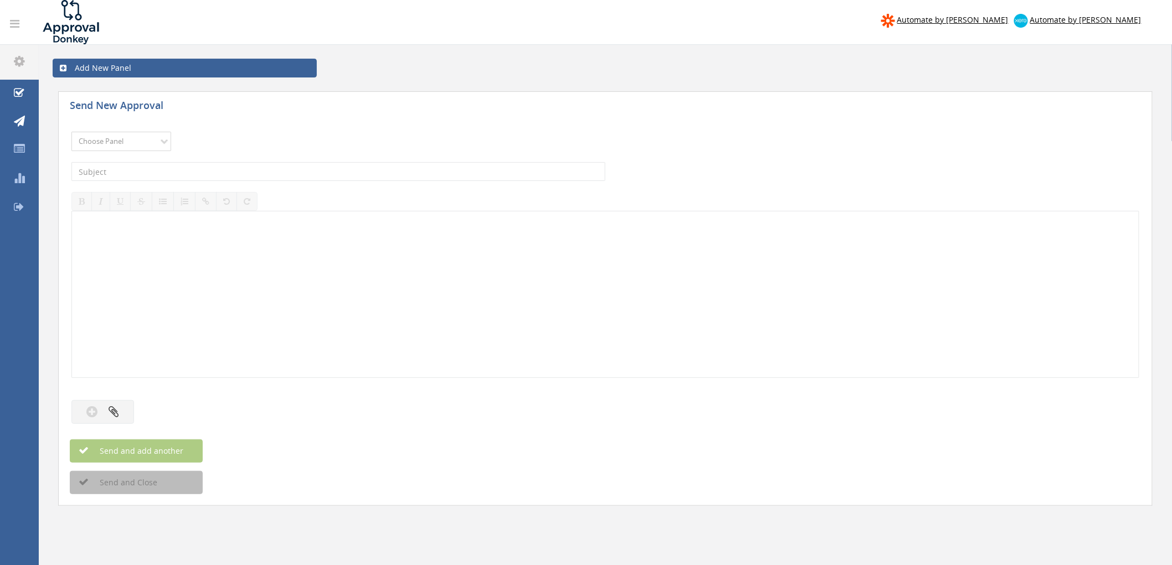
click at [129, 145] on select "Choose Panel Test Test Feedback" at bounding box center [121, 141] width 100 height 19
select select "14106"
click at [71, 132] on select "Choose Panel Test Test Feedback" at bounding box center [121, 141] width 100 height 19
click at [141, 141] on select "Choose Panel Test Test Feedback" at bounding box center [121, 141] width 100 height 19
click at [141, 140] on select "Choose Panel Test Test Feedback" at bounding box center [121, 141] width 100 height 19
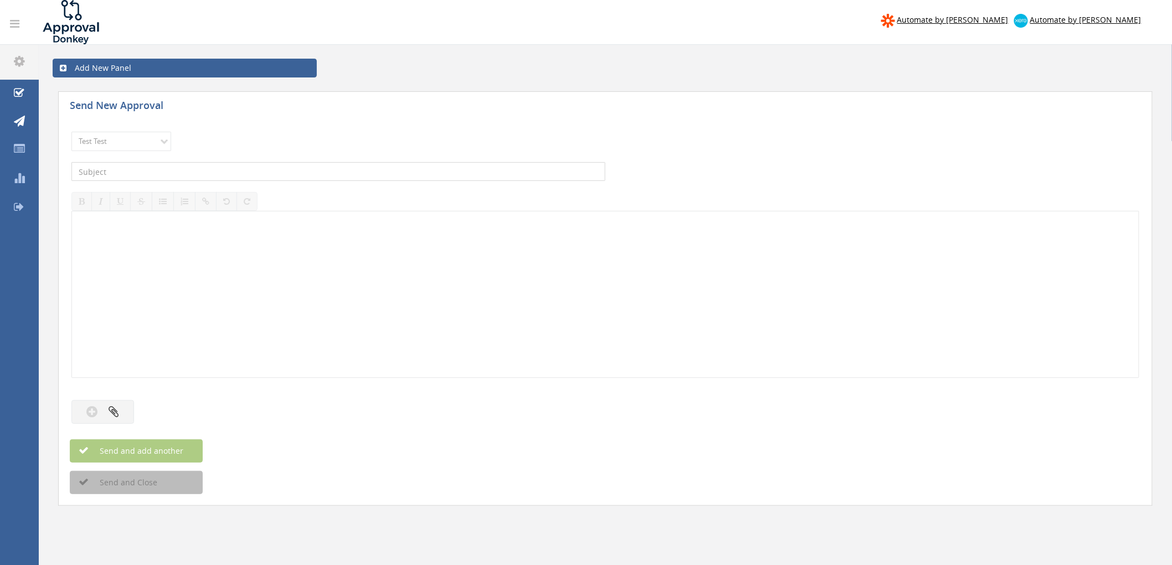
click at [114, 168] on input "text" at bounding box center [338, 171] width 534 height 19
type input "Debit Card Approval"
click at [173, 233] on div at bounding box center [605, 295] width 1067 height 166
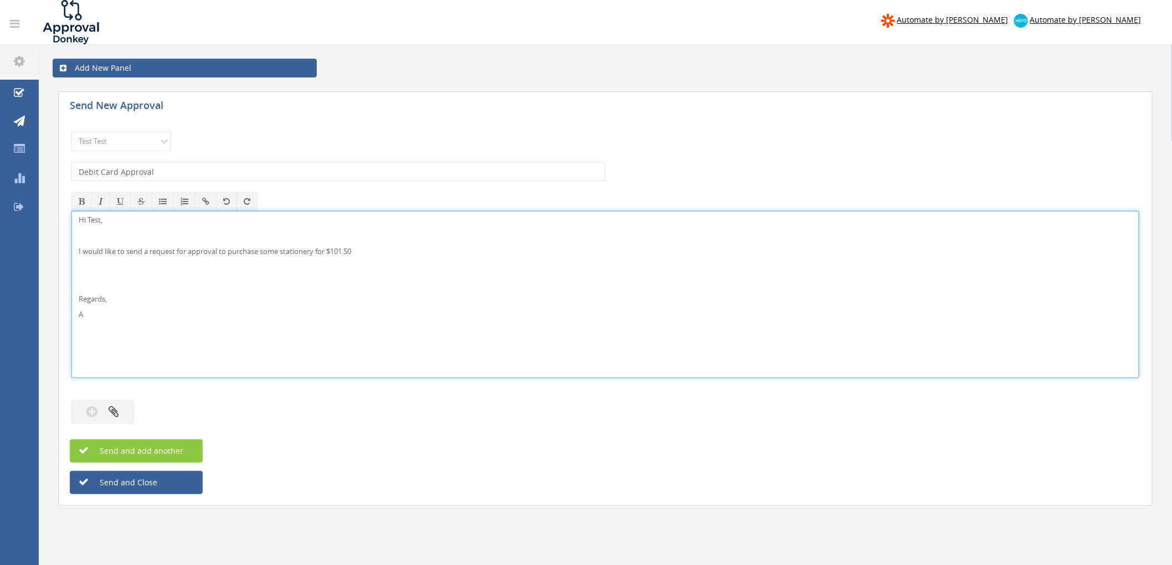
click at [275, 490] on div "Send and Close" at bounding box center [605, 482] width 1071 height 23
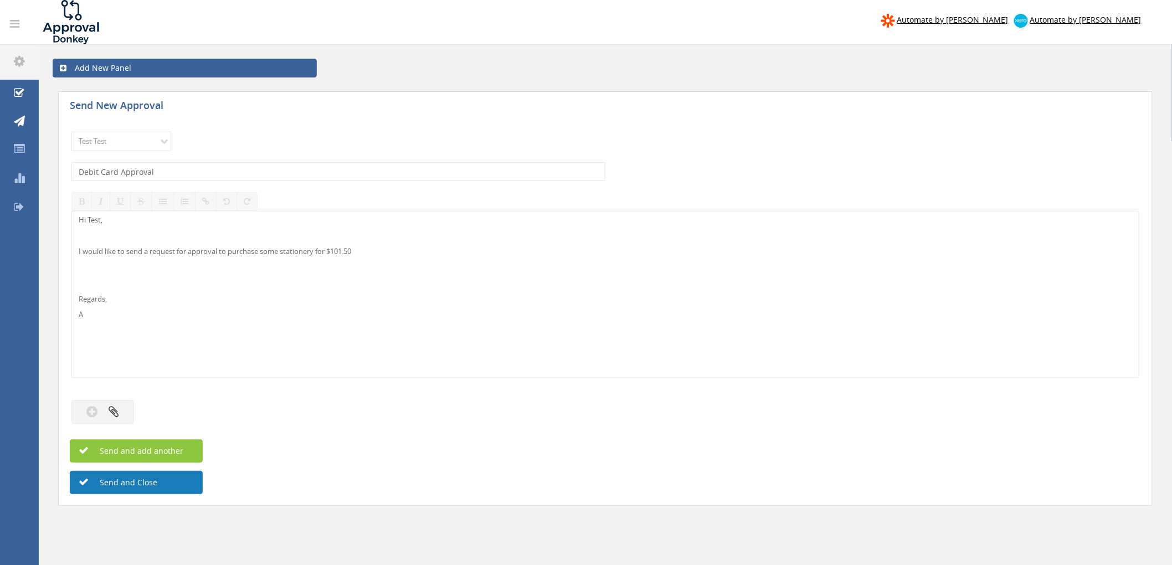
click at [179, 487] on button "Send and Close" at bounding box center [136, 482] width 133 height 23
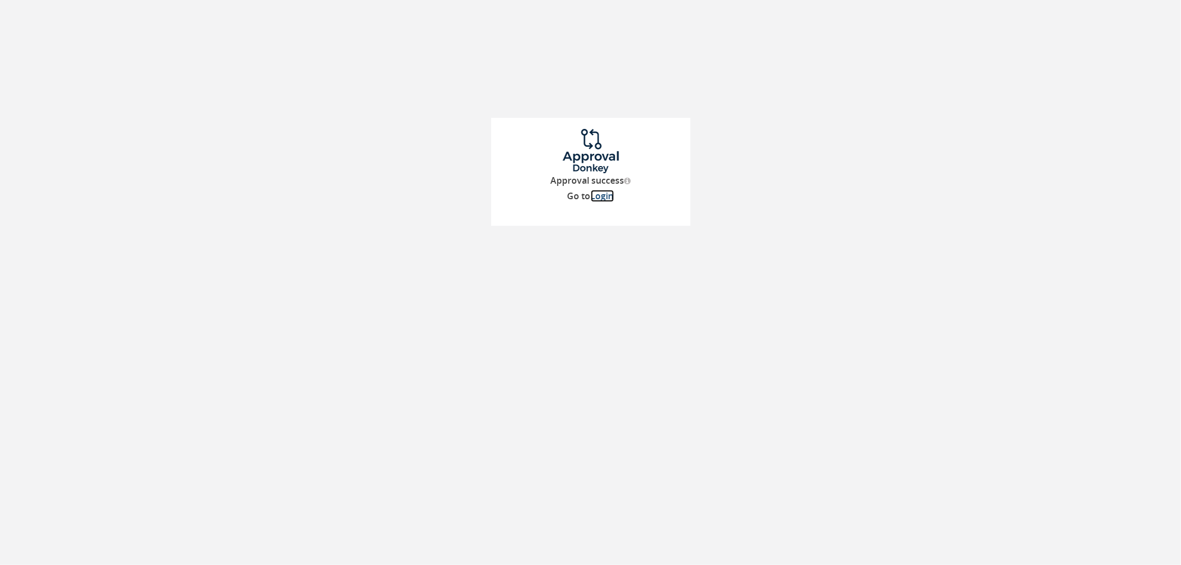
click at [602, 200] on link "Login" at bounding box center [602, 196] width 23 height 12
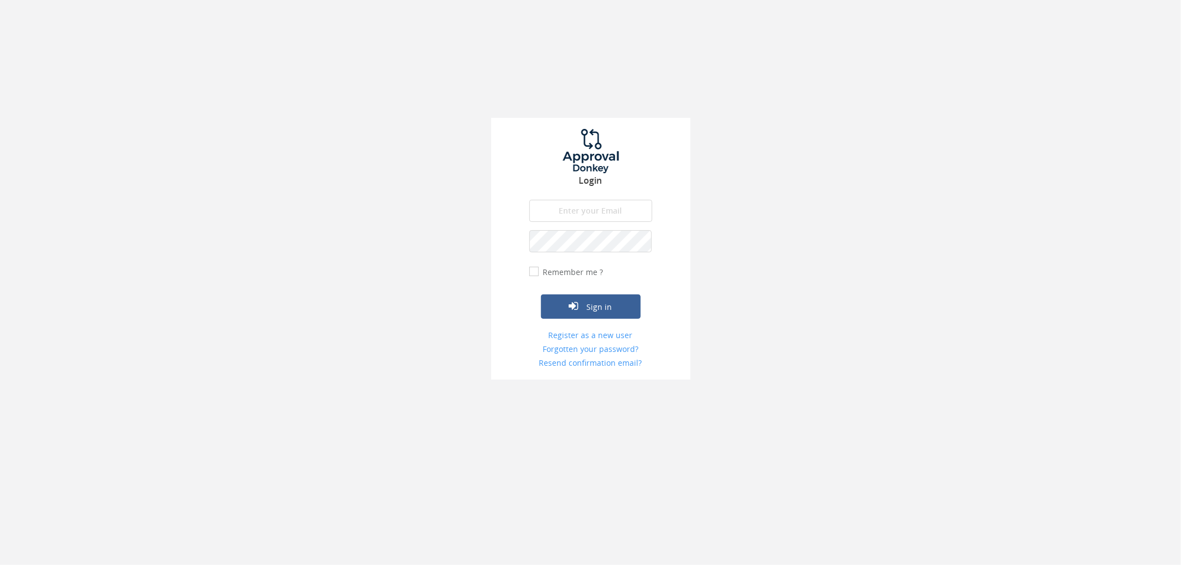
click at [602, 204] on input "email" at bounding box center [590, 211] width 123 height 22
type input "[PERSON_NAME][EMAIL_ADDRESS][DOMAIN_NAME]"
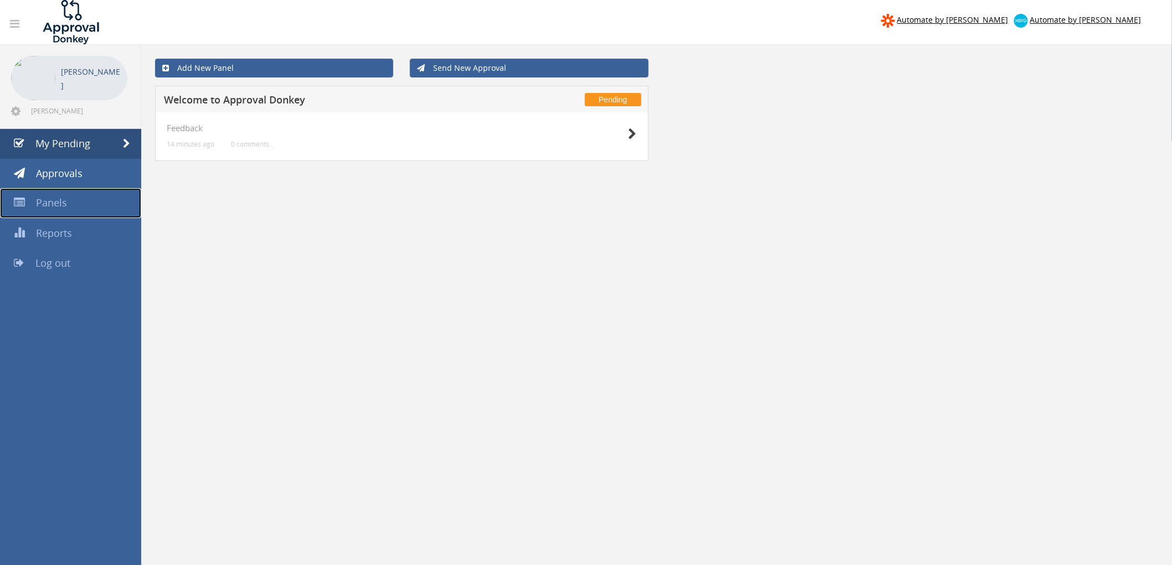
click at [79, 207] on link "Panels" at bounding box center [70, 203] width 141 height 30
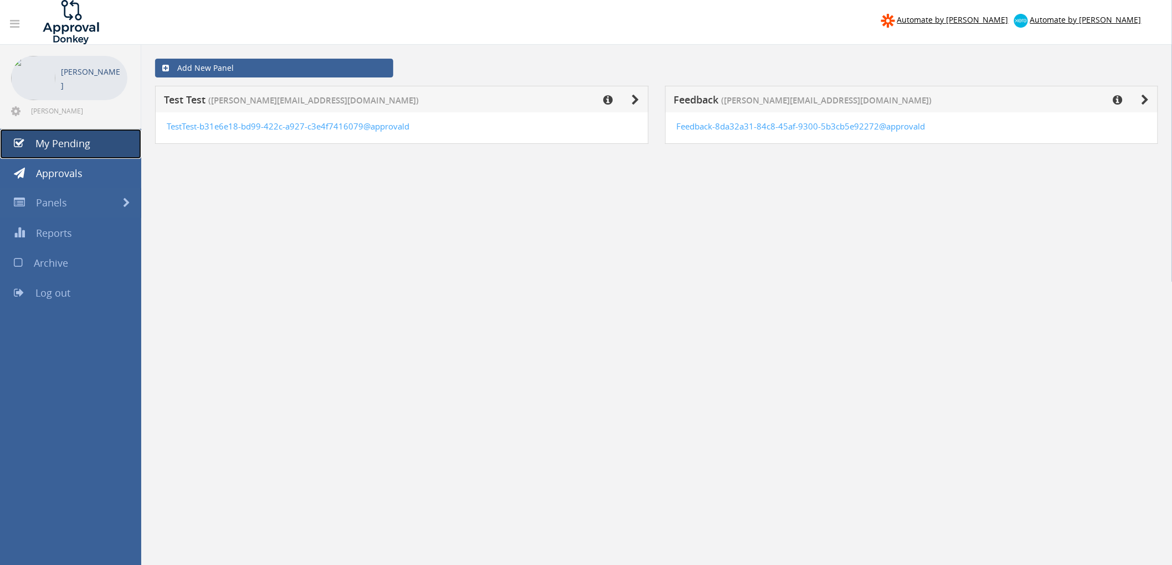
click at [47, 146] on span "My Pending" at bounding box center [62, 143] width 55 height 13
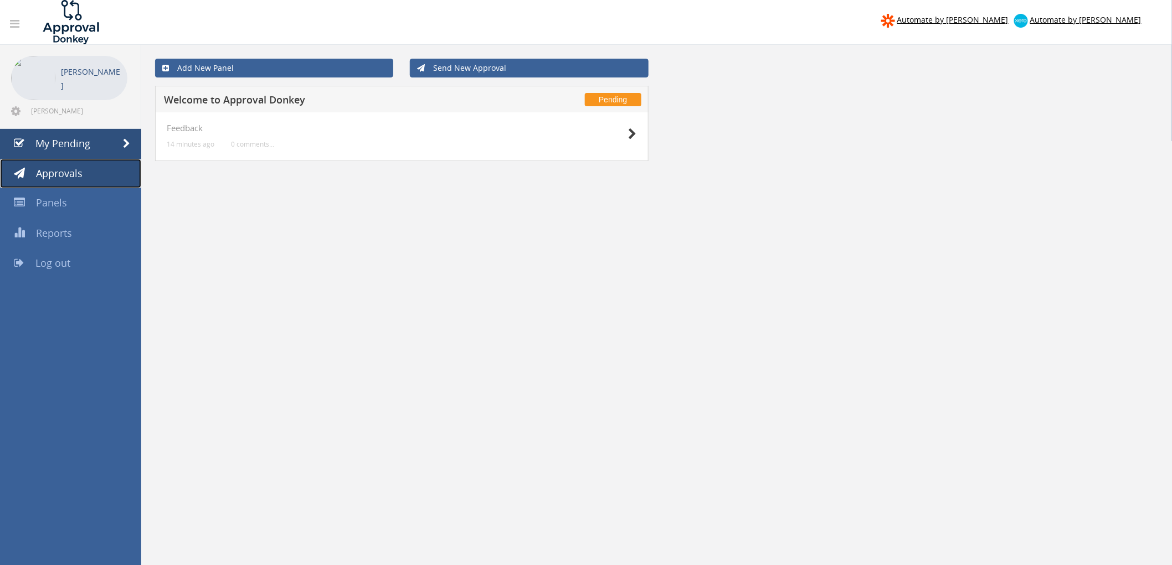
click at [59, 172] on span "Approvals" at bounding box center [59, 173] width 47 height 13
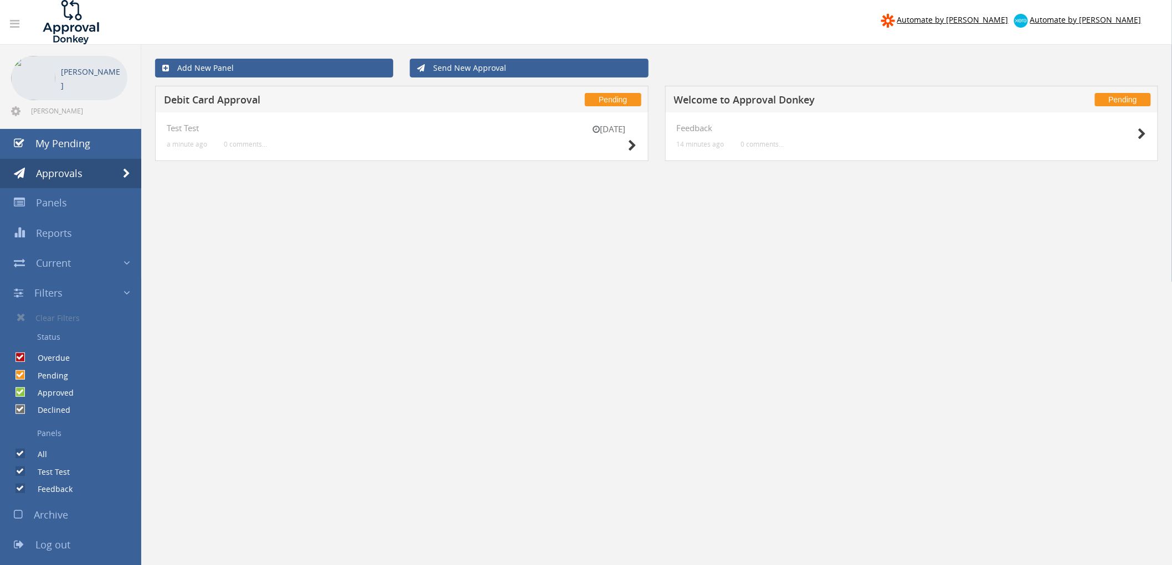
click at [615, 148] on div "[DATE]" at bounding box center [608, 139] width 55 height 32
click at [619, 138] on div "[DATE]" at bounding box center [608, 139] width 55 height 32
click at [608, 125] on small "[DATE]" at bounding box center [608, 129] width 55 height 12
click at [183, 126] on h4 "Test Test" at bounding box center [402, 127] width 470 height 9
click at [215, 98] on h5 "Debit Card Approval" at bounding box center [330, 102] width 333 height 14
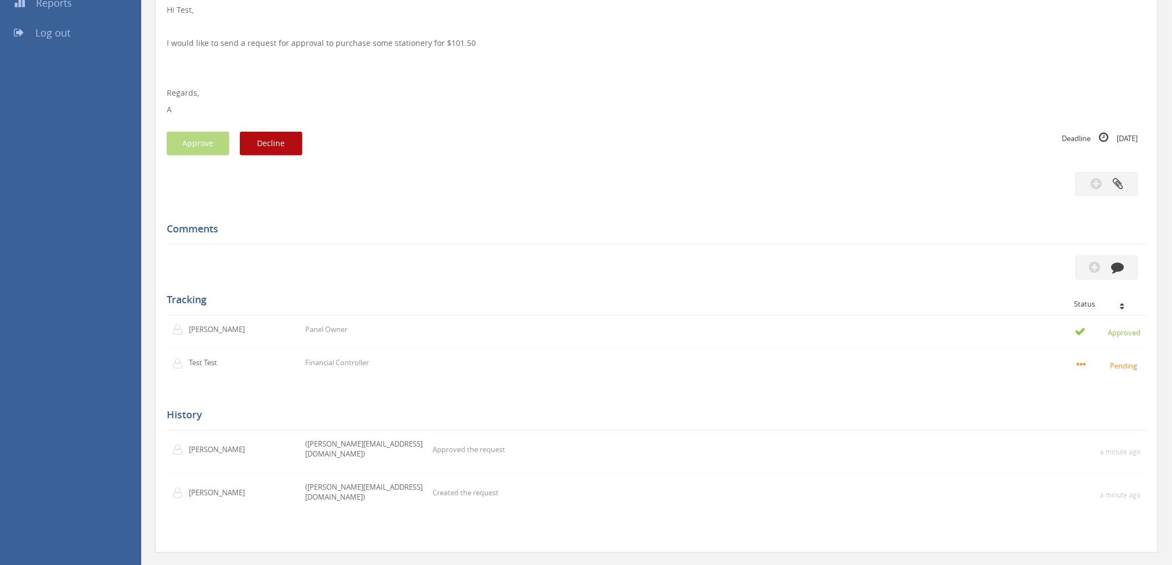
scroll to position [235, 0]
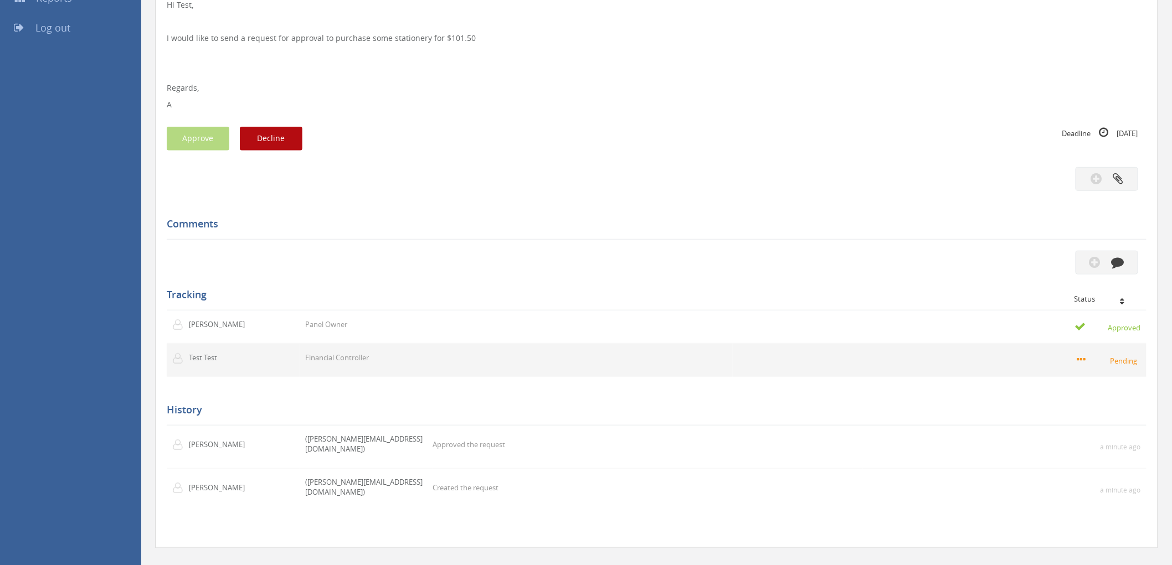
click at [453, 370] on td "Financial Controller" at bounding box center [516, 360] width 433 height 33
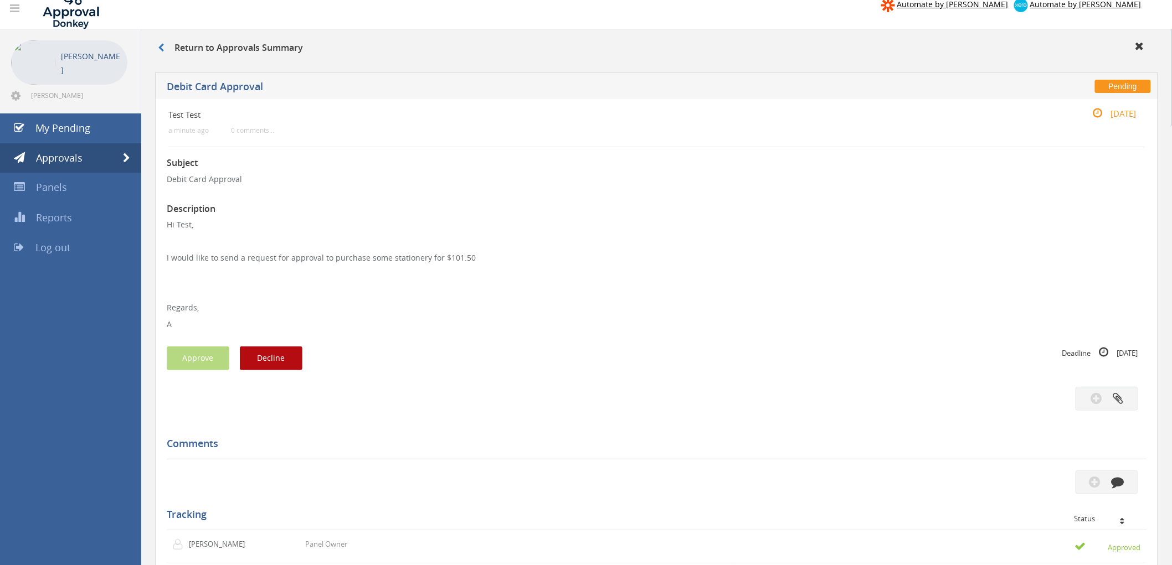
scroll to position [0, 0]
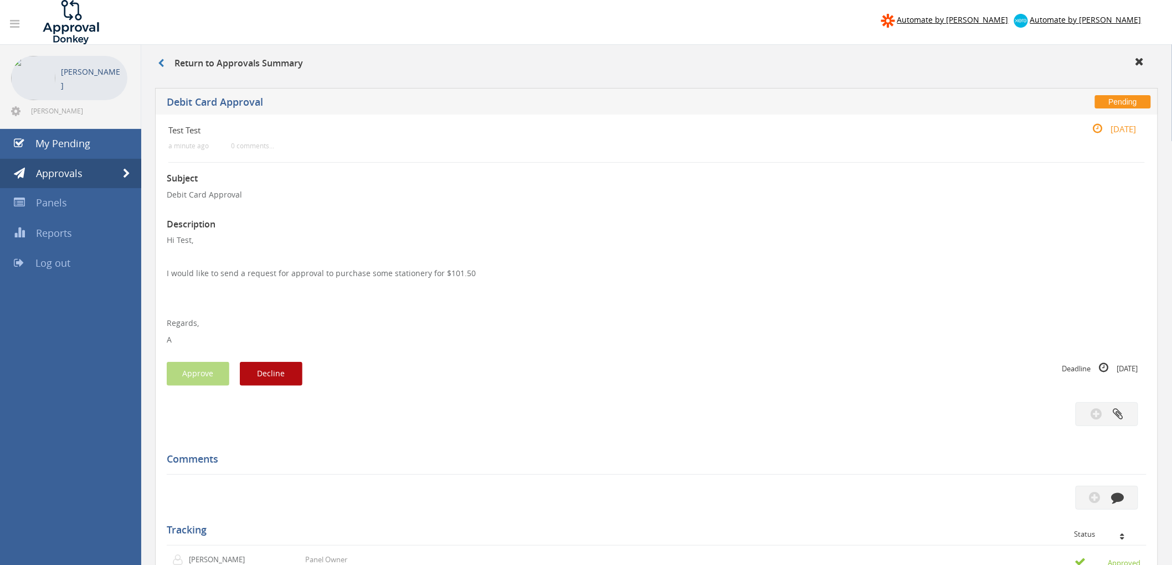
click at [623, 397] on div "Subject Debit Card Approval Description Hi Test, I would like to send a request…" at bounding box center [657, 467] width 980 height 609
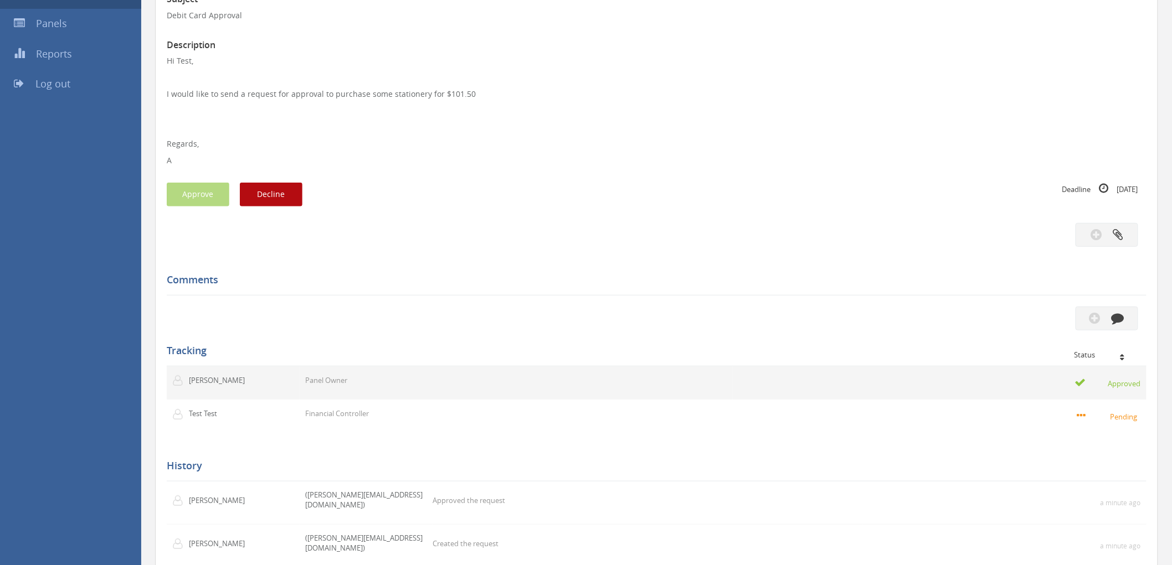
scroll to position [184, 0]
